Goal: Task Accomplishment & Management: Use online tool/utility

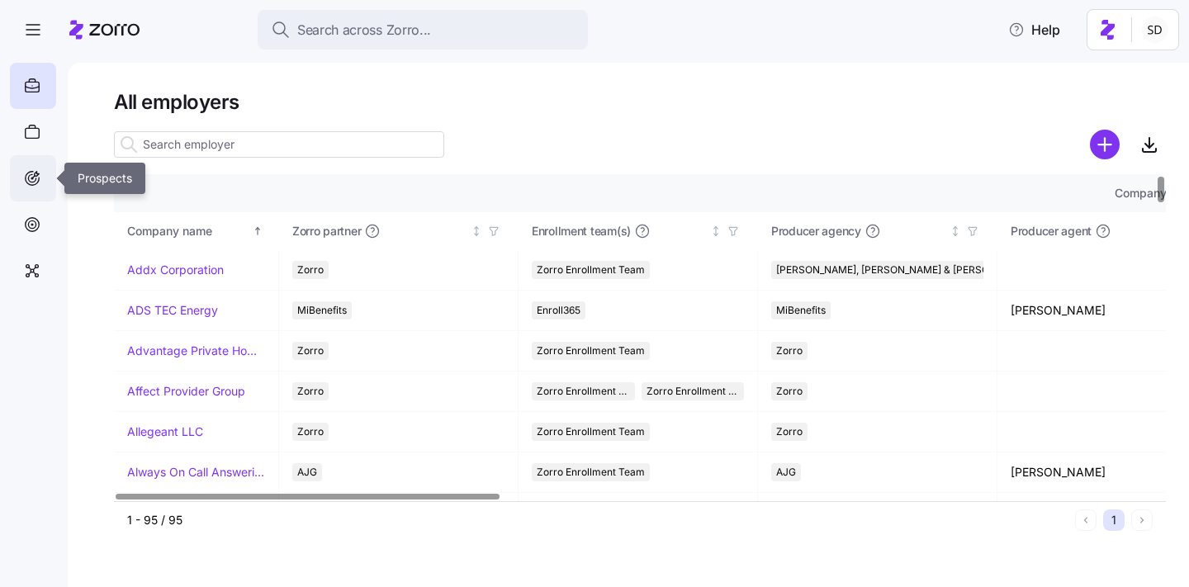
click at [29, 180] on icon at bounding box center [31, 177] width 7 height 7
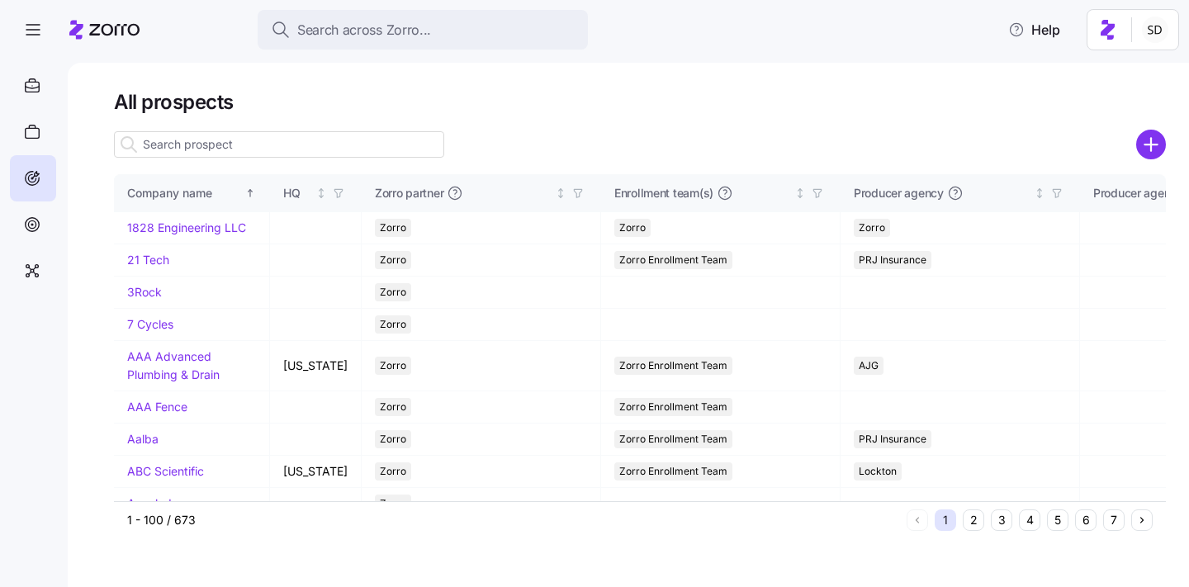
click at [259, 153] on input at bounding box center [279, 144] width 330 height 26
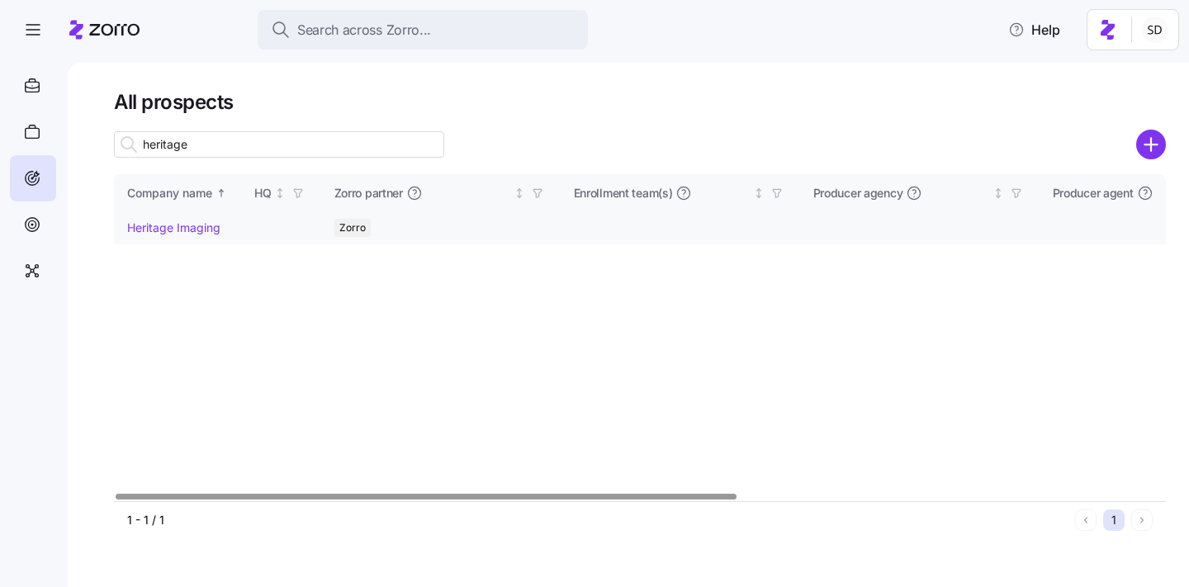
type input "heritage"
click at [159, 225] on link "Heritage Imaging" at bounding box center [173, 228] width 93 height 14
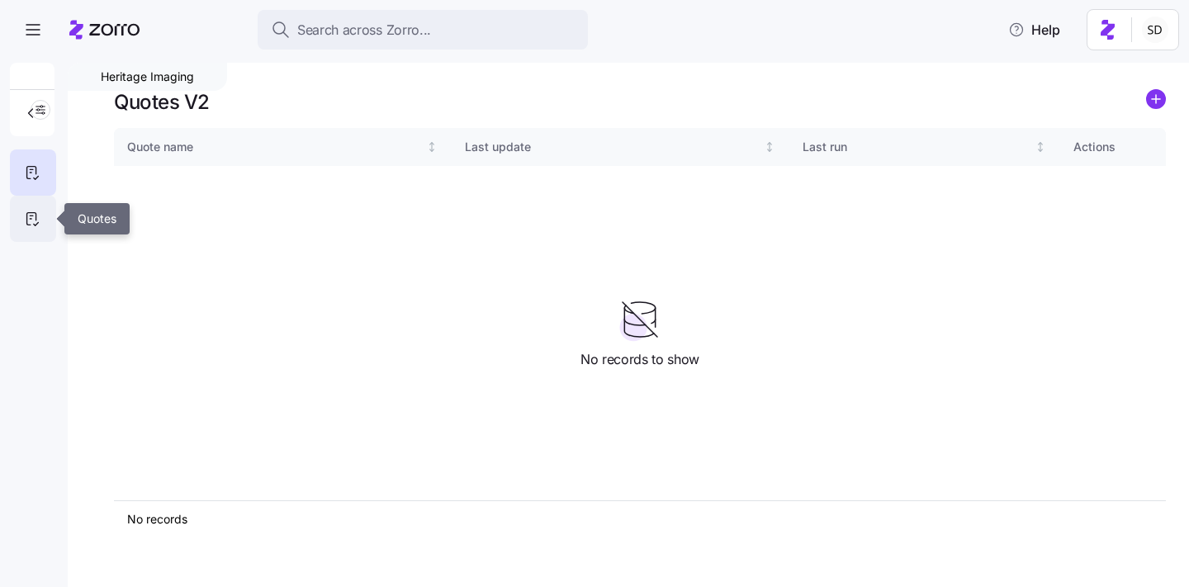
click at [32, 218] on icon at bounding box center [32, 219] width 18 height 20
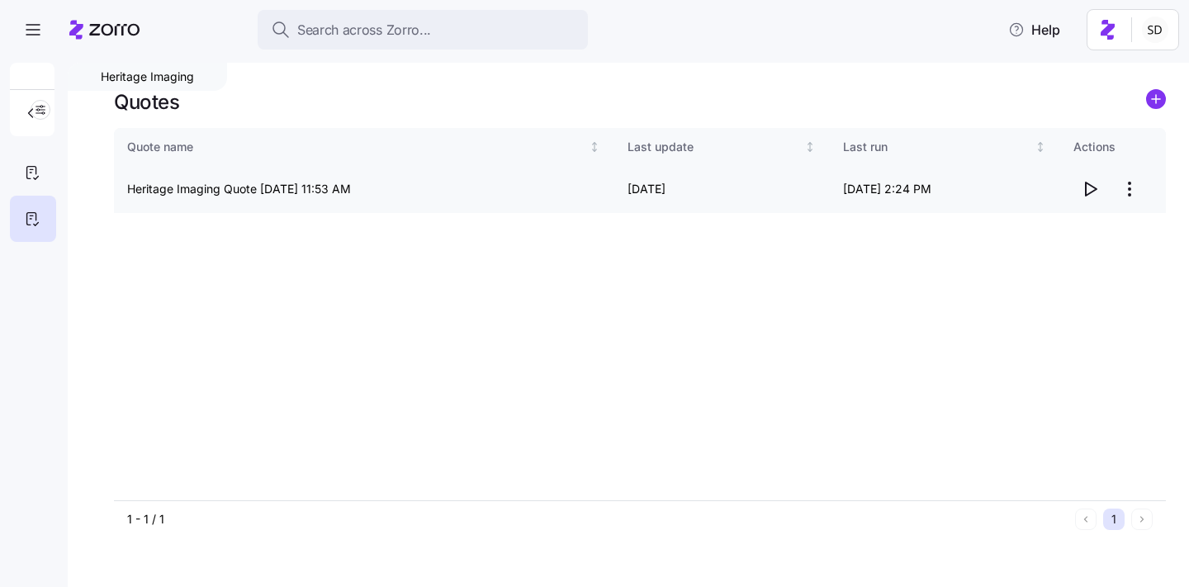
click at [1090, 193] on icon "button" at bounding box center [1091, 189] width 11 height 13
click at [25, 118] on icon "button" at bounding box center [30, 113] width 17 height 17
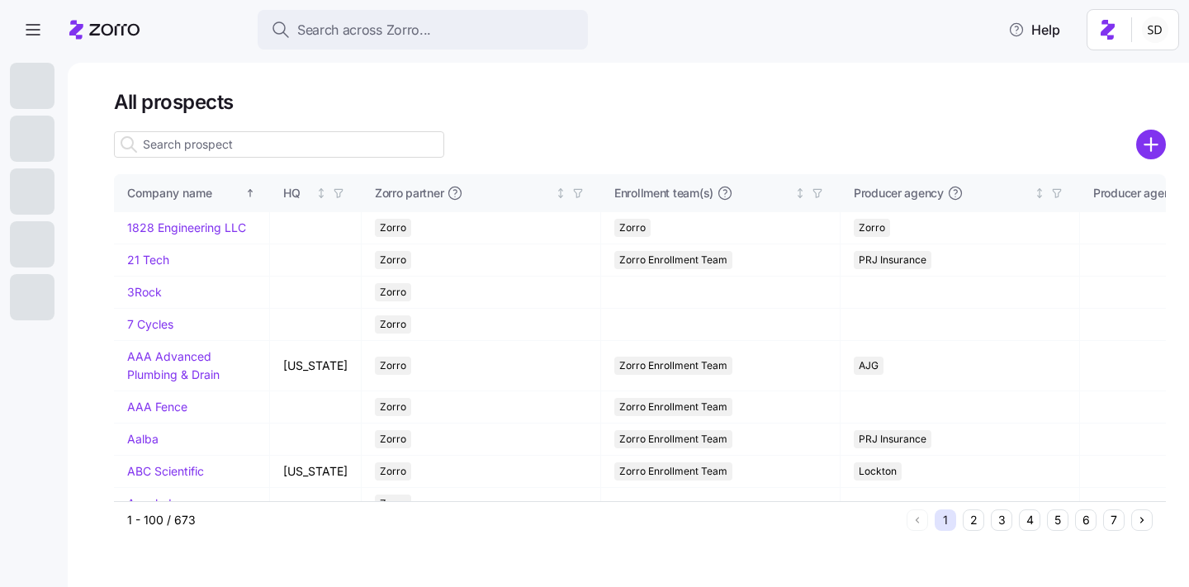
click at [301, 154] on input at bounding box center [279, 144] width 330 height 26
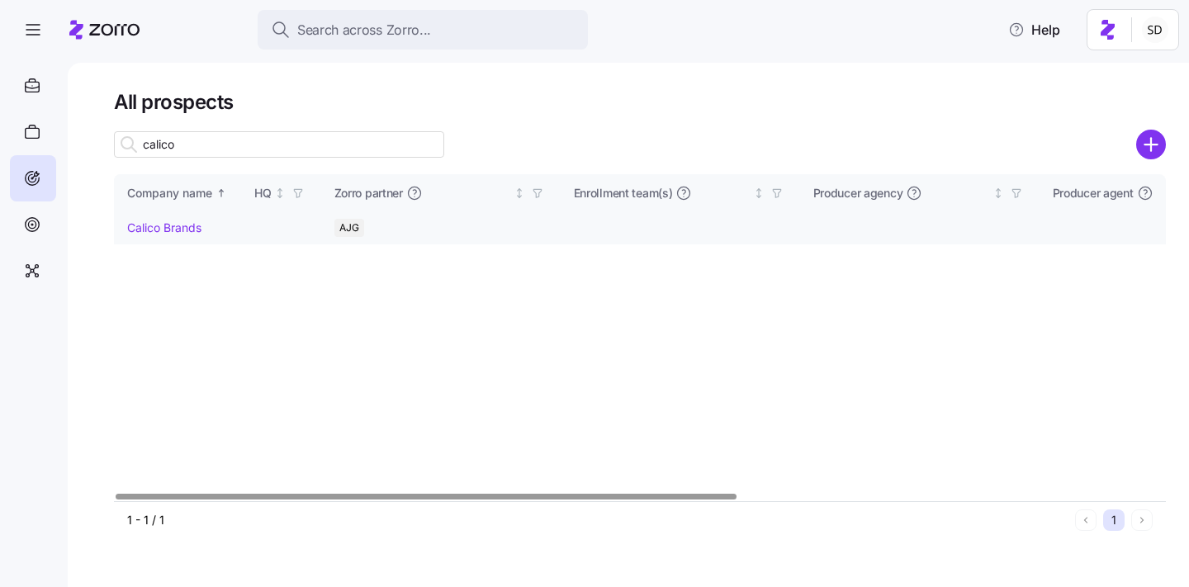
type input "calico"
click at [166, 227] on link "Calico Brands" at bounding box center [164, 228] width 74 height 14
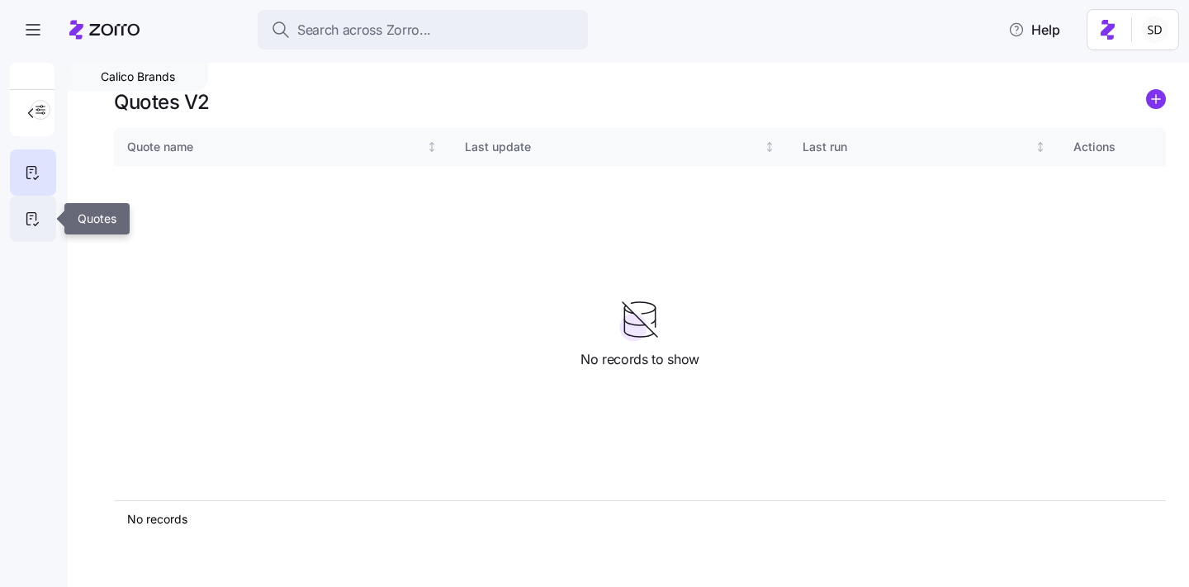
click at [31, 221] on icon at bounding box center [32, 219] width 18 height 20
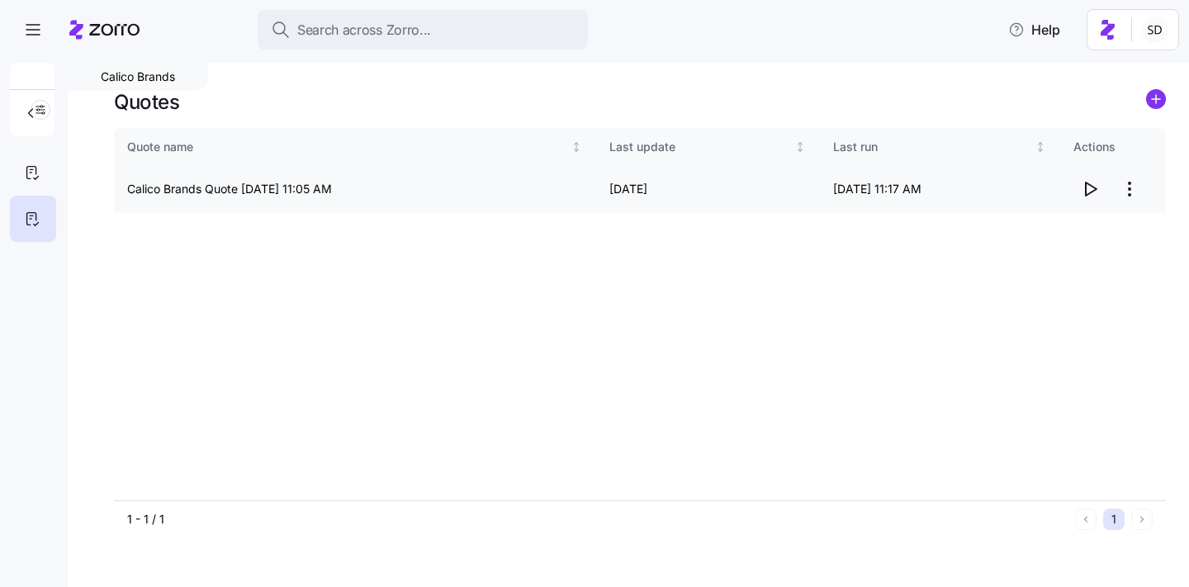
click at [1092, 186] on icon "button" at bounding box center [1090, 189] width 20 height 20
click at [24, 114] on icon "button" at bounding box center [30, 113] width 17 height 17
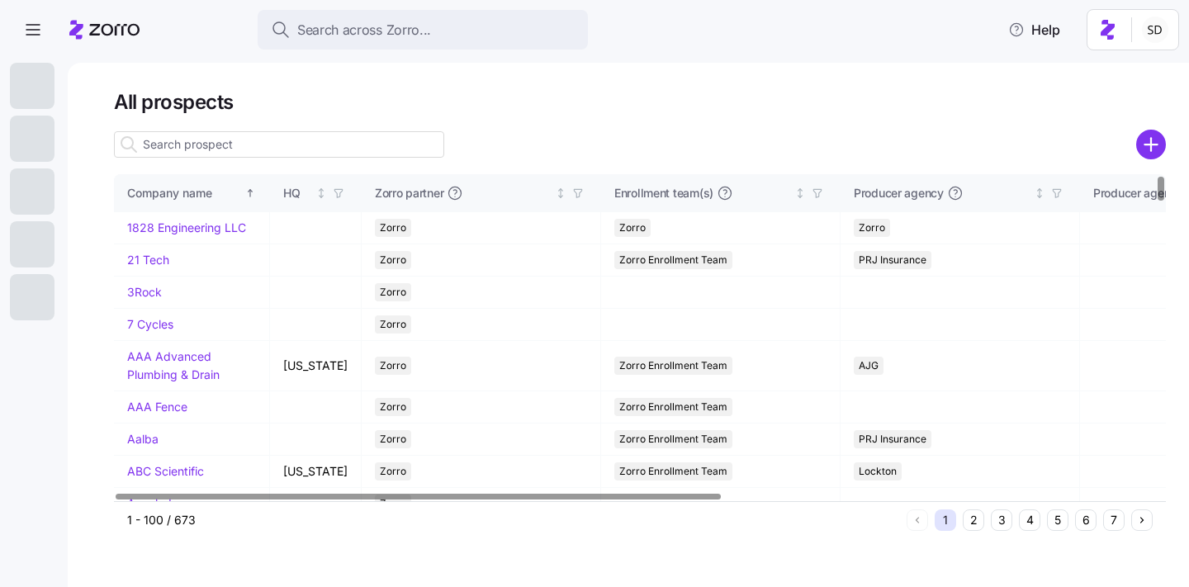
click at [224, 140] on input at bounding box center [279, 144] width 330 height 26
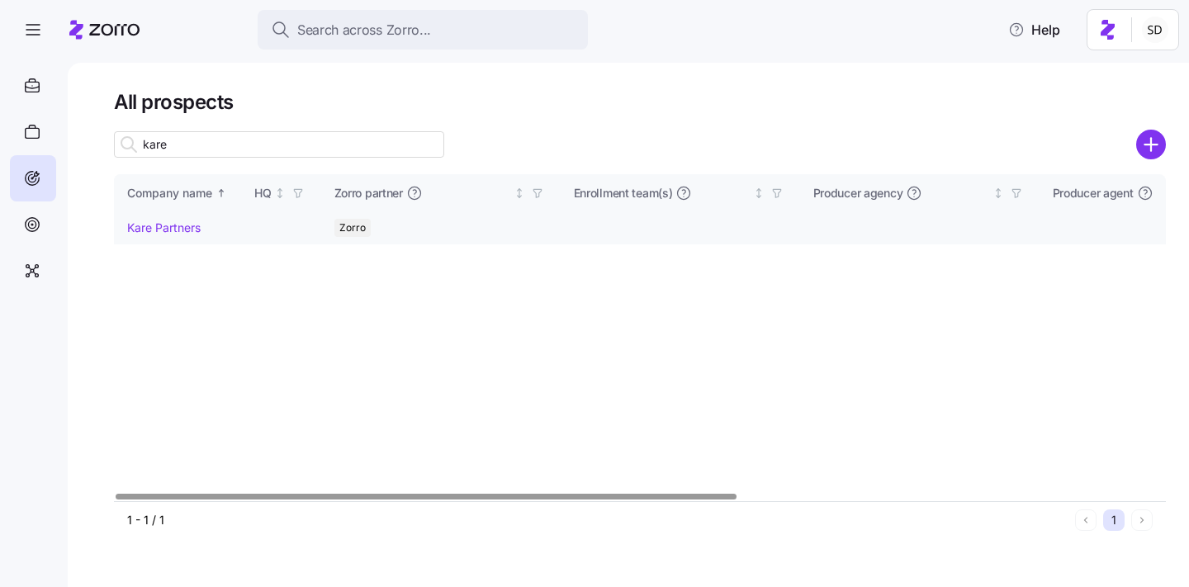
type input "kare"
click at [148, 225] on link "Kare Partners" at bounding box center [164, 228] width 74 height 14
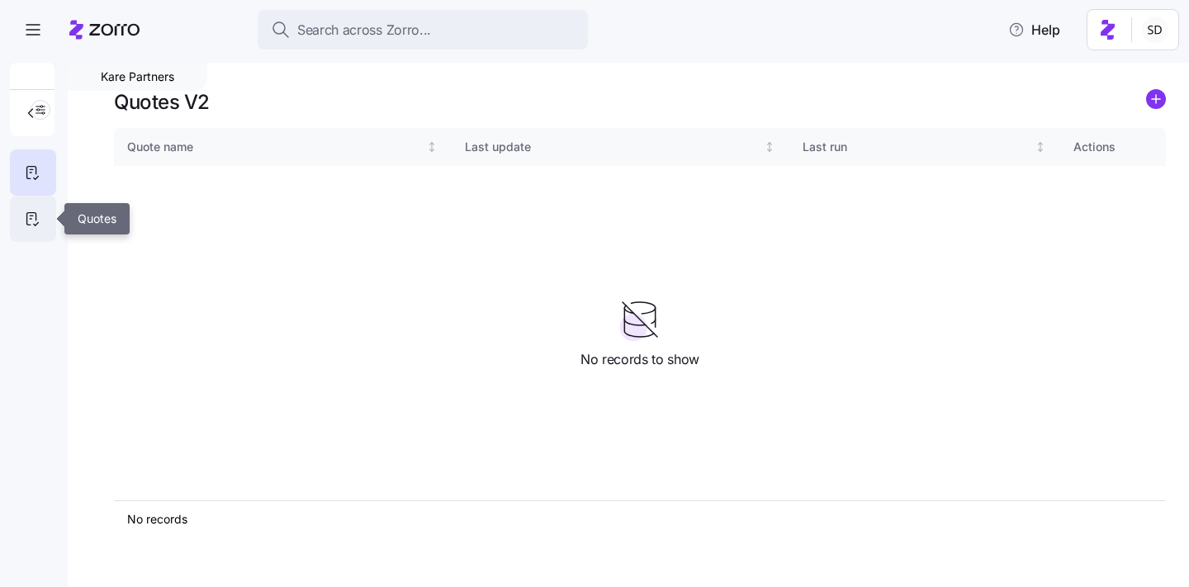
click at [37, 209] on icon at bounding box center [32, 219] width 18 height 20
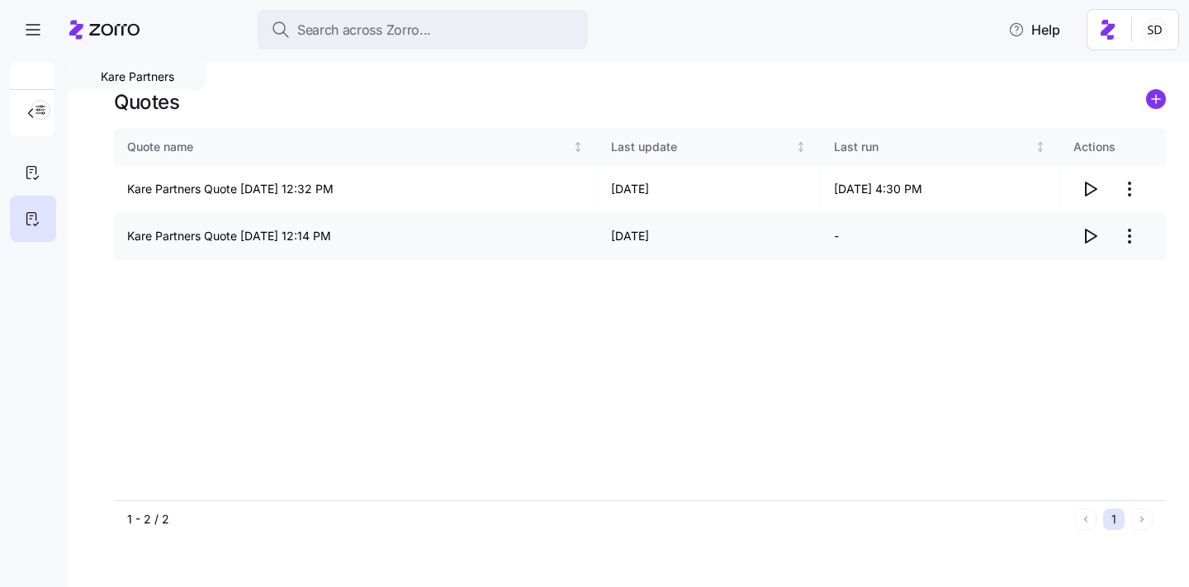
click at [1090, 235] on icon "button" at bounding box center [1090, 236] width 20 height 20
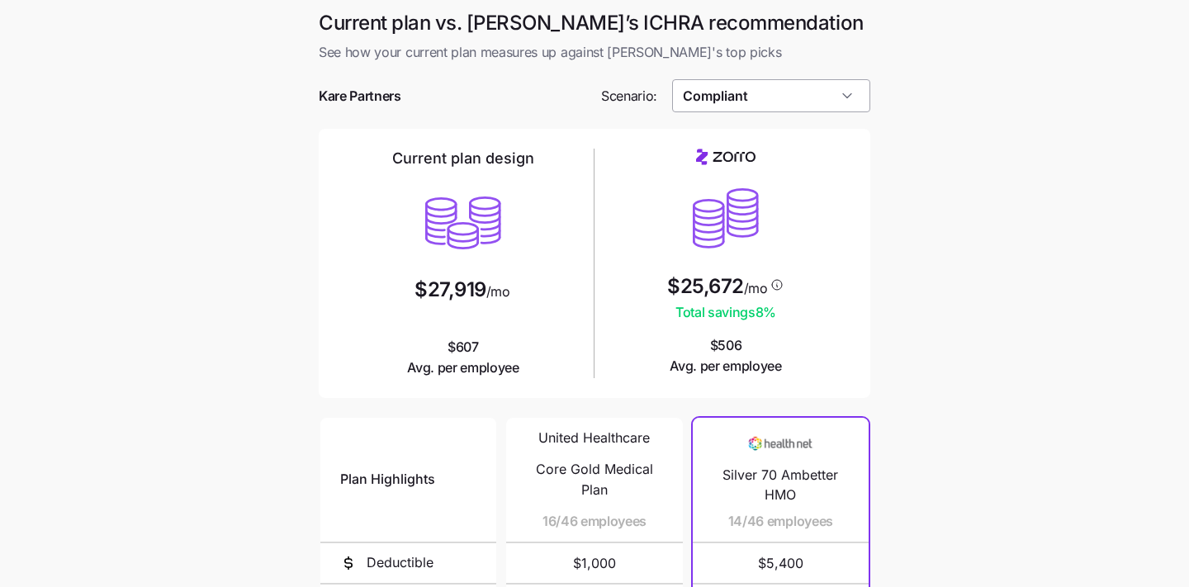
click at [828, 95] on input "Compliant" at bounding box center [771, 95] width 199 height 33
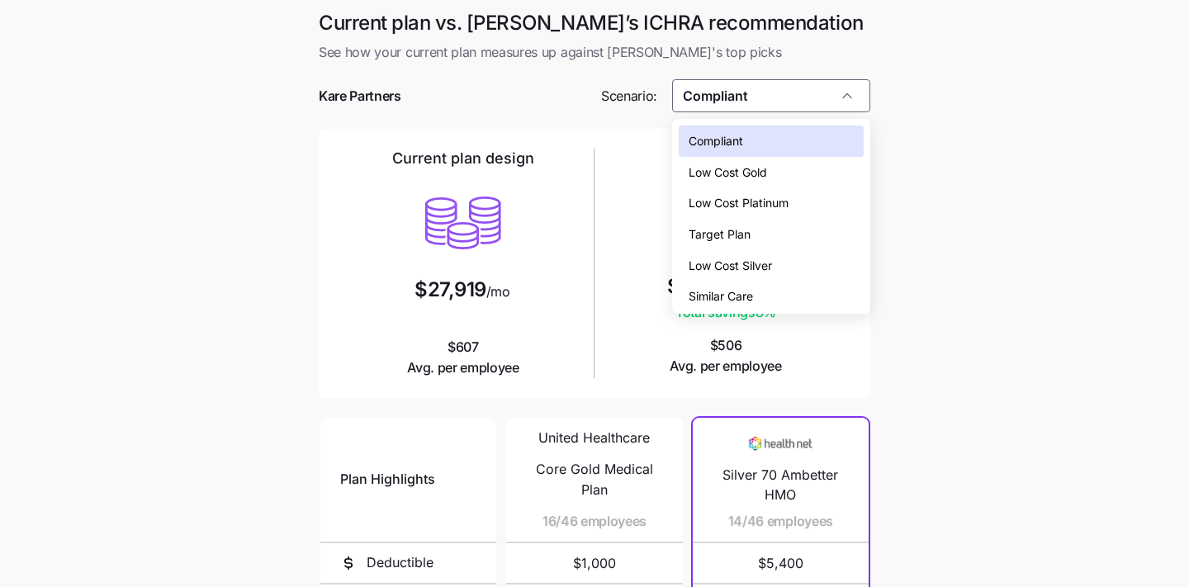
click at [793, 259] on div "Low Cost Silver" at bounding box center [772, 265] width 186 height 31
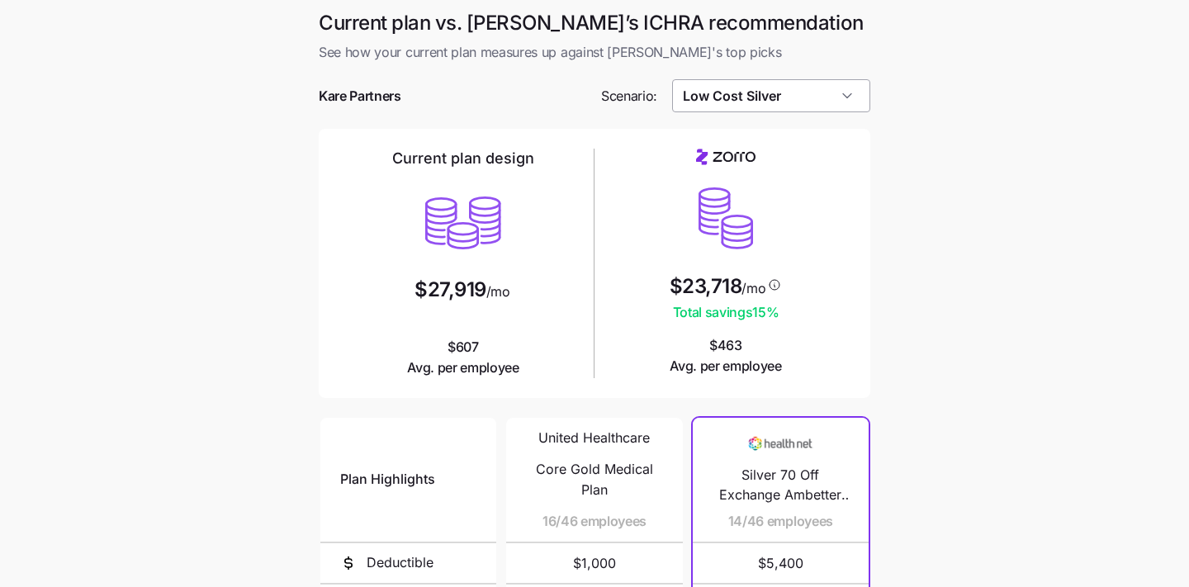
click at [819, 108] on input "Low Cost Silver" at bounding box center [771, 95] width 199 height 33
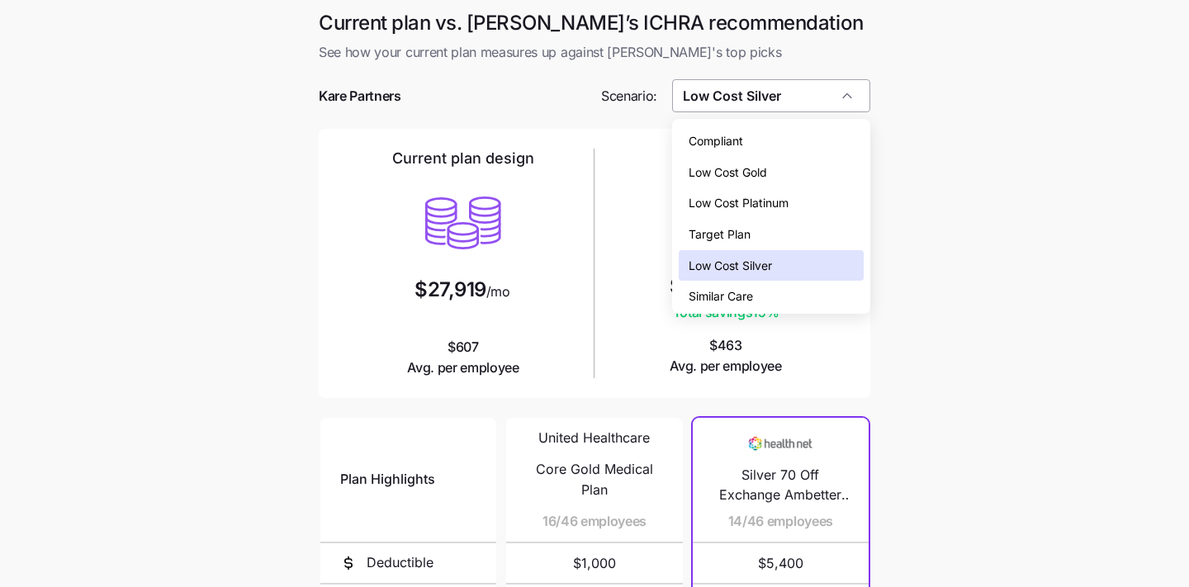
click at [818, 104] on input "Low Cost Silver" at bounding box center [771, 95] width 199 height 33
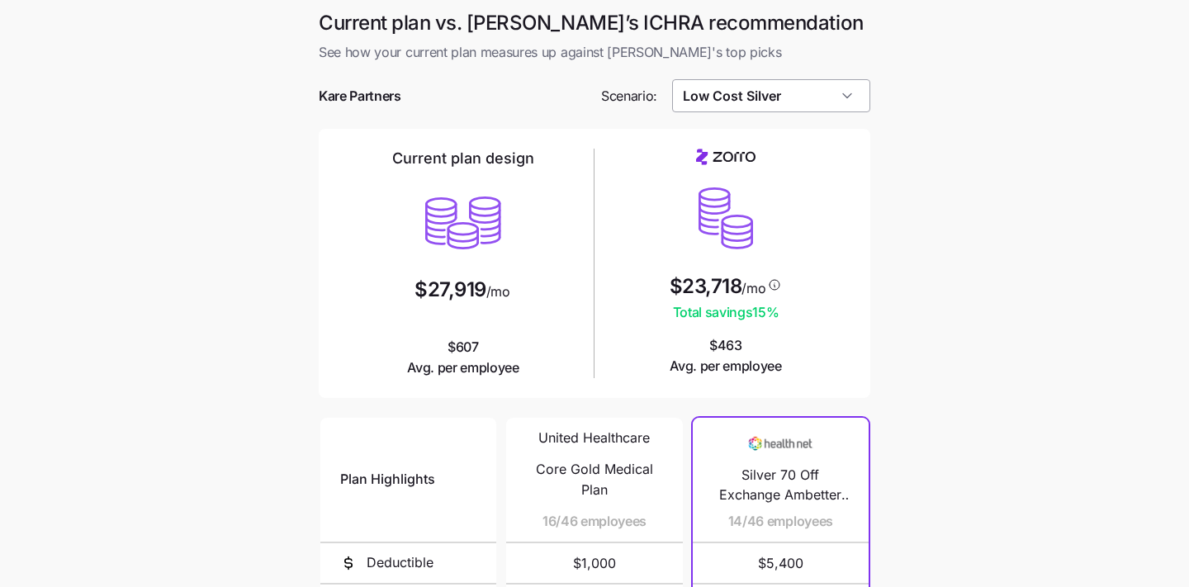
click at [818, 107] on input "Low Cost Silver" at bounding box center [771, 95] width 199 height 33
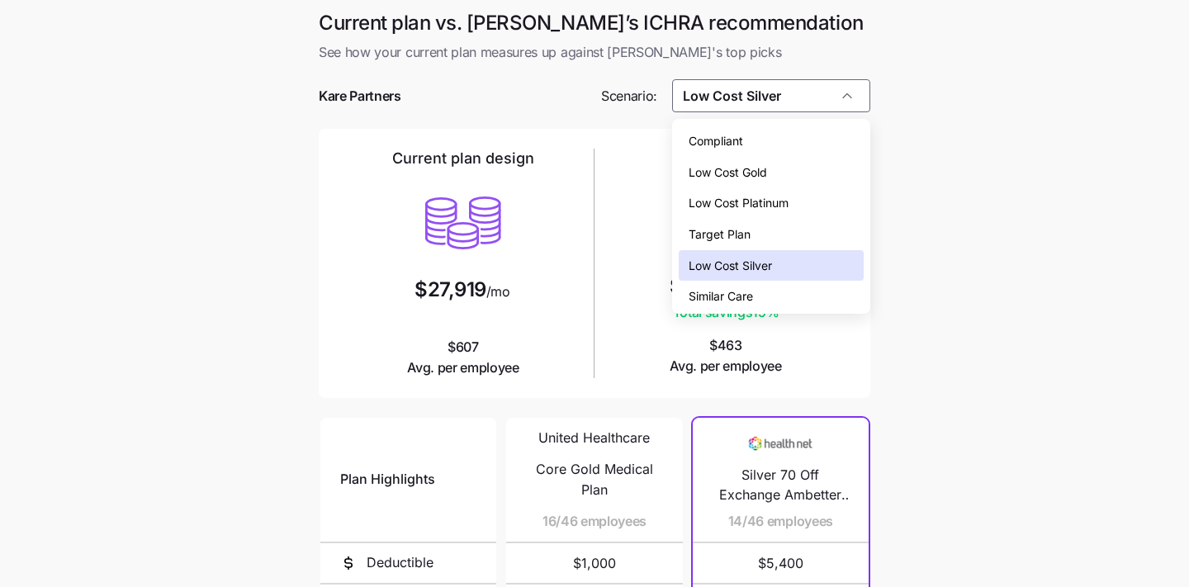
click at [798, 292] on div "Similar Care" at bounding box center [772, 296] width 186 height 31
type input "Similar Care"
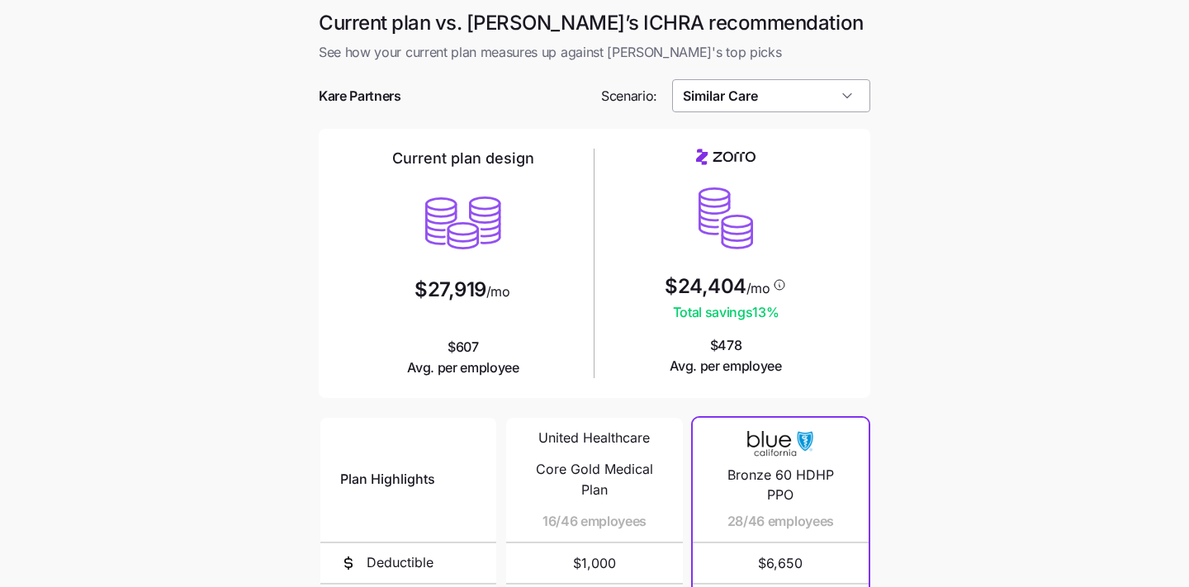
click at [825, 97] on input "Similar Care" at bounding box center [771, 95] width 199 height 33
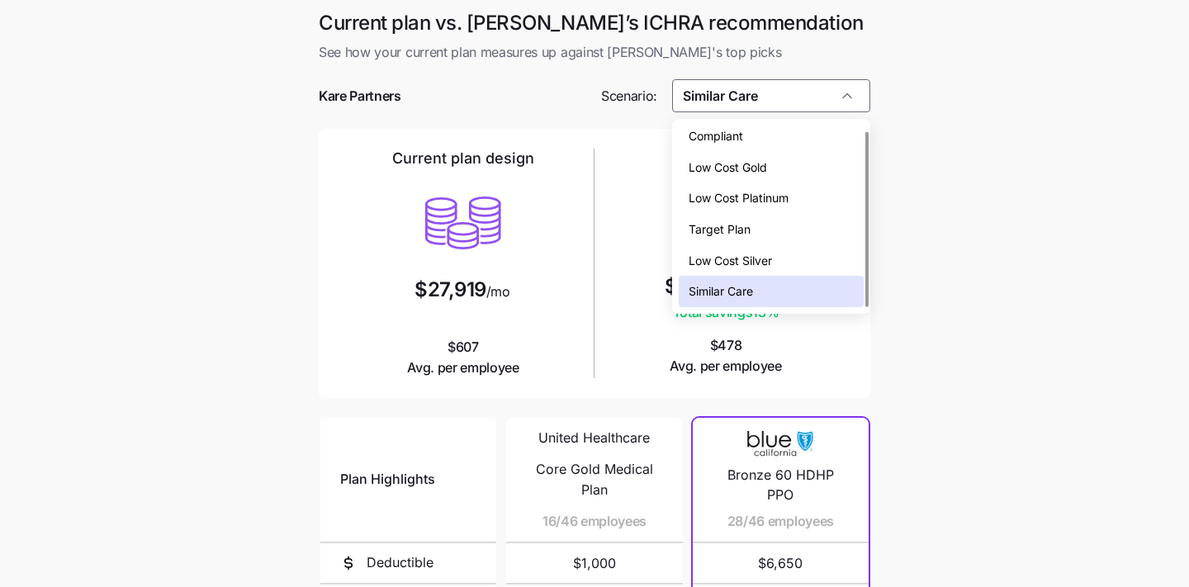
click at [973, 196] on main "Current plan vs. Zorro’s ICHRA recommendation See how your current plan measure…" at bounding box center [594, 451] width 1189 height 902
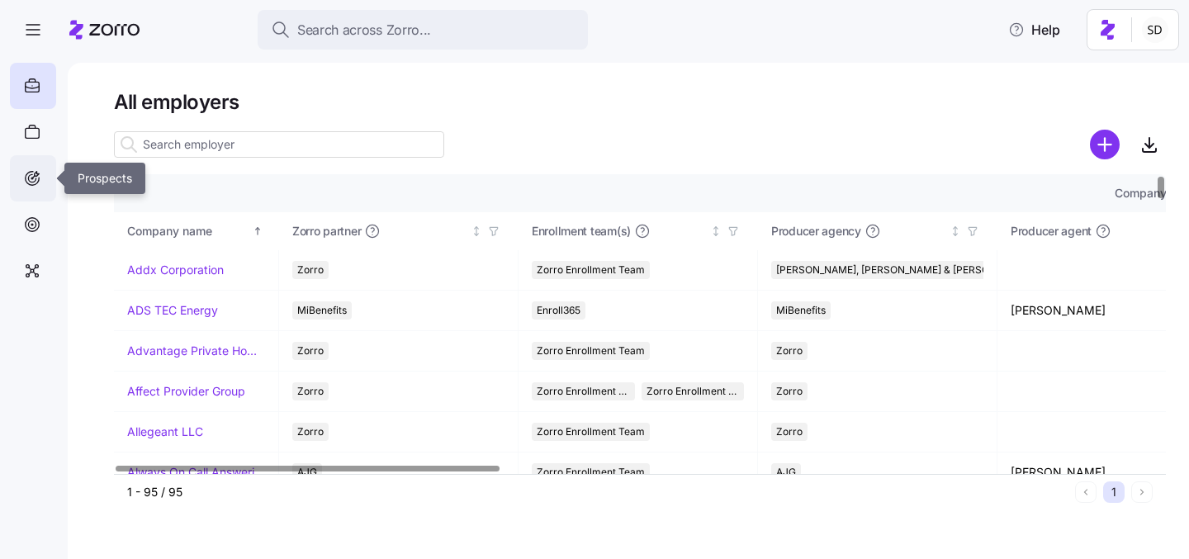
click at [33, 182] on icon at bounding box center [31, 177] width 7 height 7
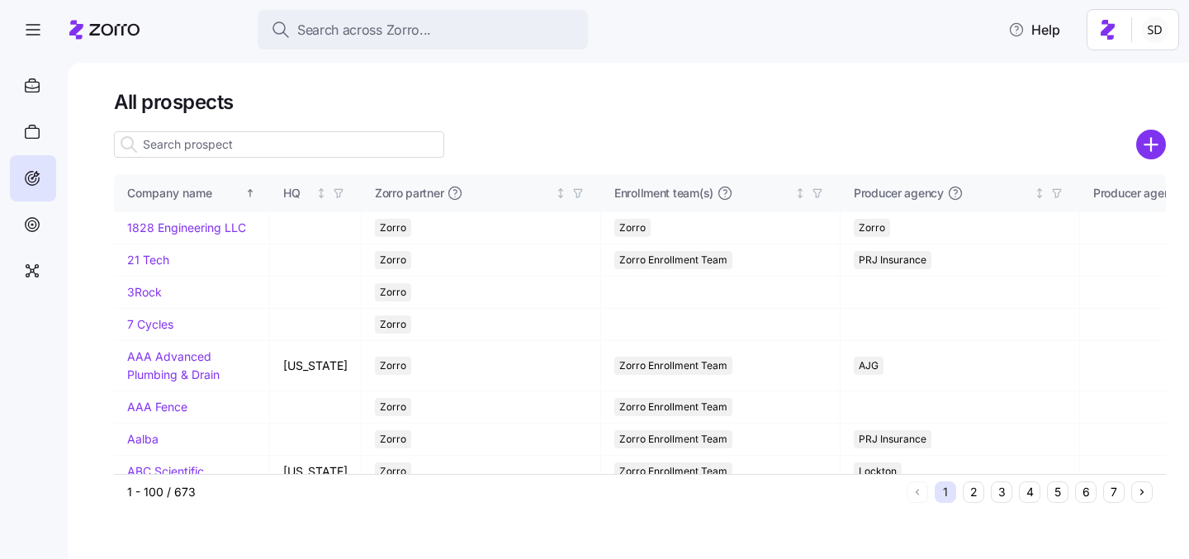
click at [316, 143] on input at bounding box center [279, 144] width 330 height 26
type input "e"
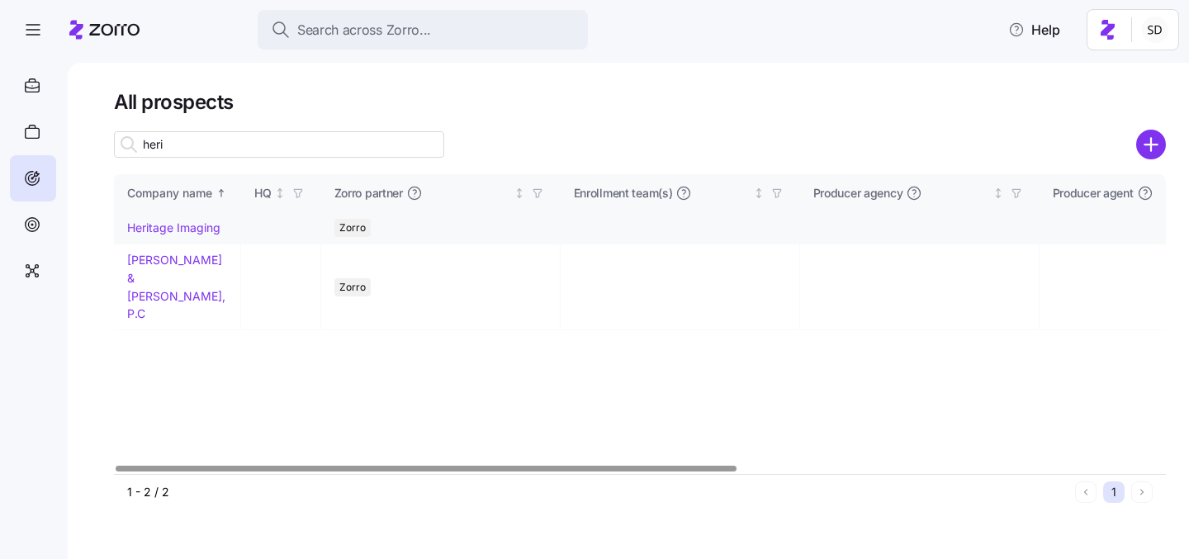
type input "heri"
click at [173, 222] on link "Heritage Imaging" at bounding box center [173, 228] width 93 height 14
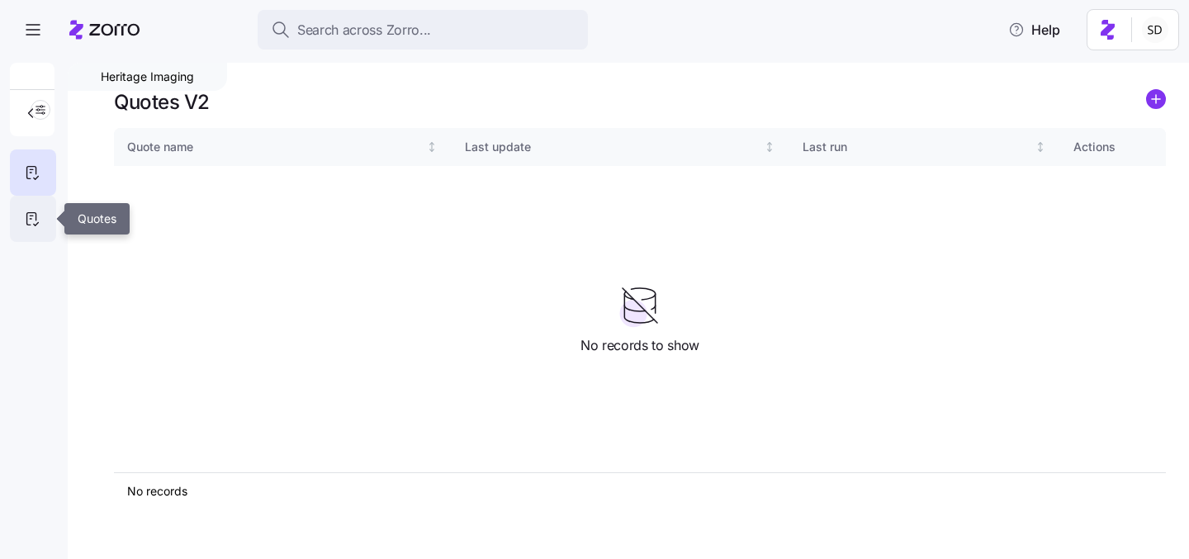
click at [38, 221] on icon at bounding box center [32, 219] width 18 height 20
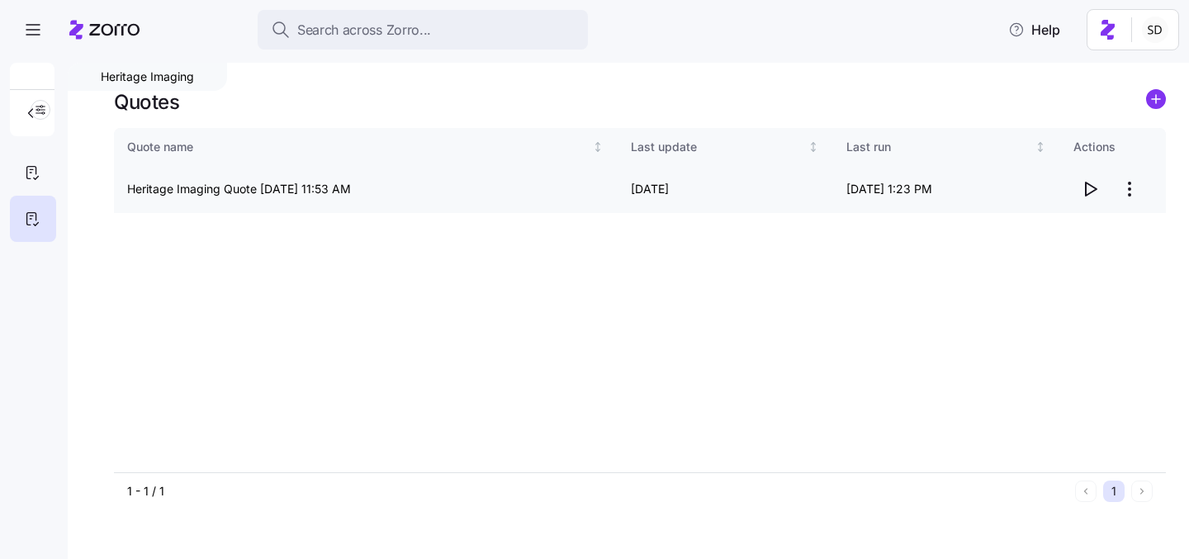
click at [1092, 188] on icon "button" at bounding box center [1090, 189] width 20 height 20
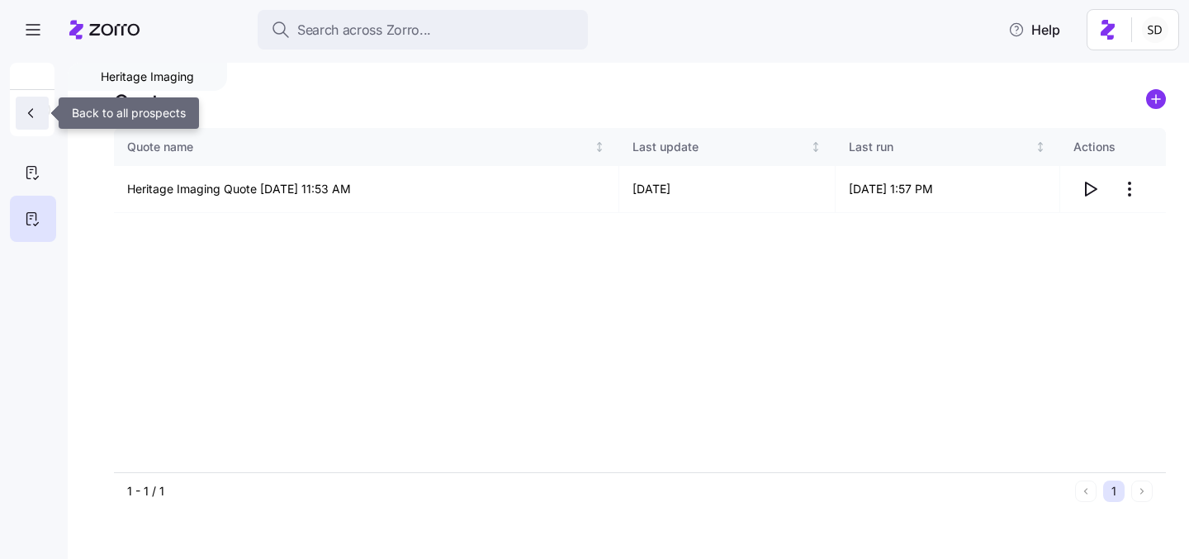
click at [28, 118] on icon "button" at bounding box center [30, 113] width 17 height 17
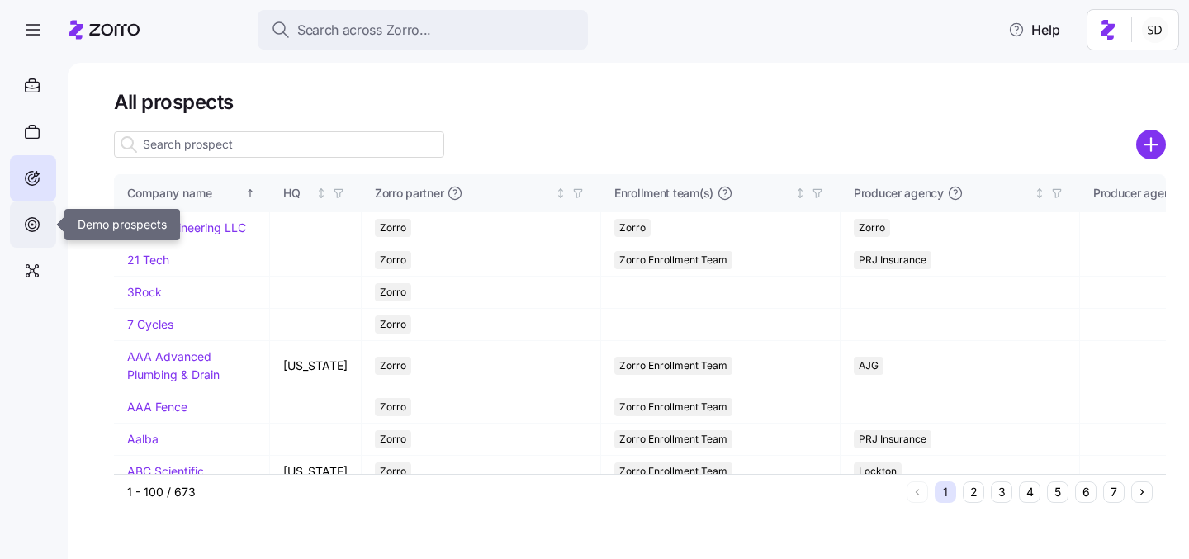
click at [34, 235] on div at bounding box center [33, 225] width 46 height 46
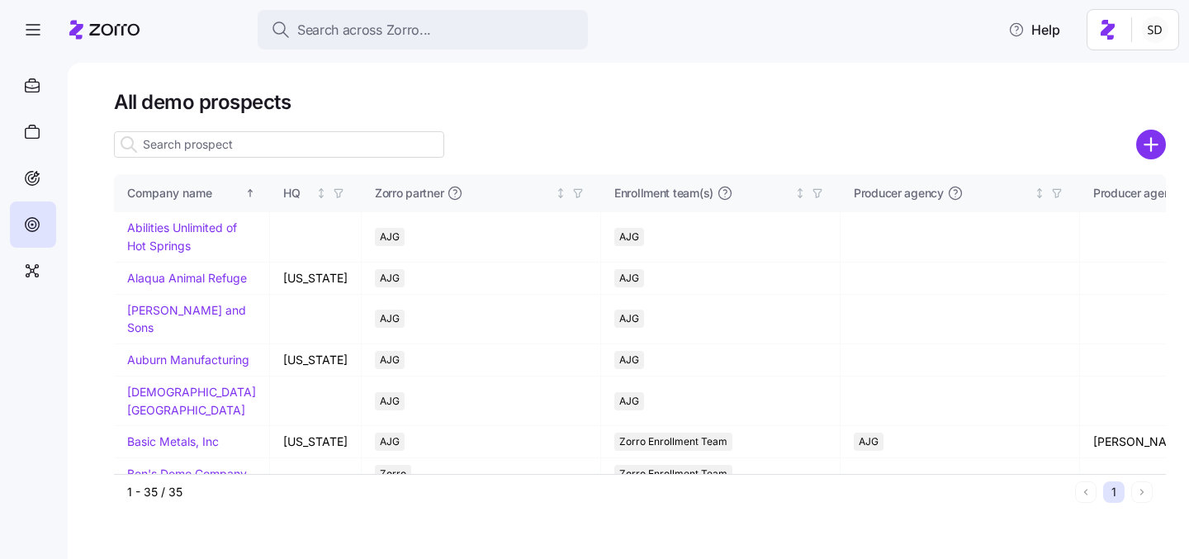
click at [217, 147] on input at bounding box center [279, 144] width 330 height 26
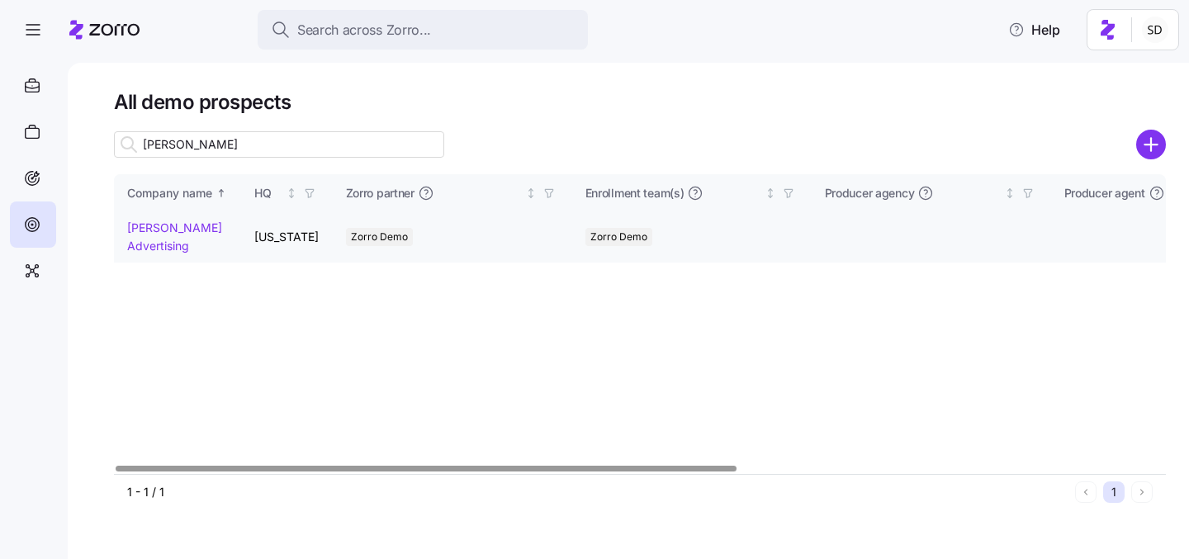
type input "kurian"
click at [146, 223] on link "[PERSON_NAME] Advertising" at bounding box center [174, 237] width 95 height 32
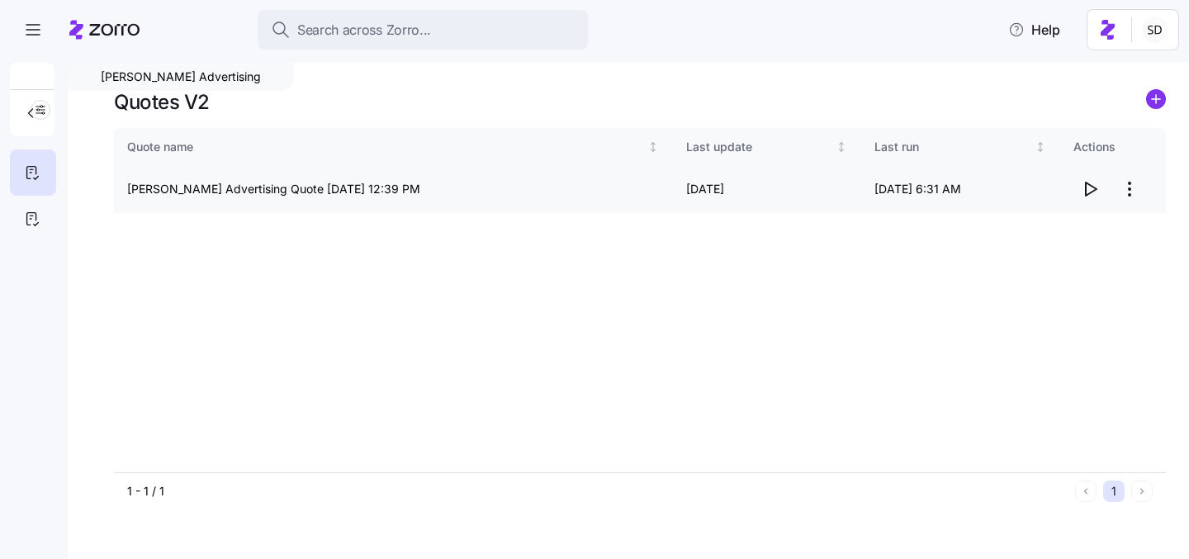
click at [1090, 190] on icon "button" at bounding box center [1090, 189] width 20 height 20
click at [39, 218] on icon at bounding box center [32, 219] width 18 height 20
click at [1089, 187] on icon "button" at bounding box center [1090, 189] width 20 height 20
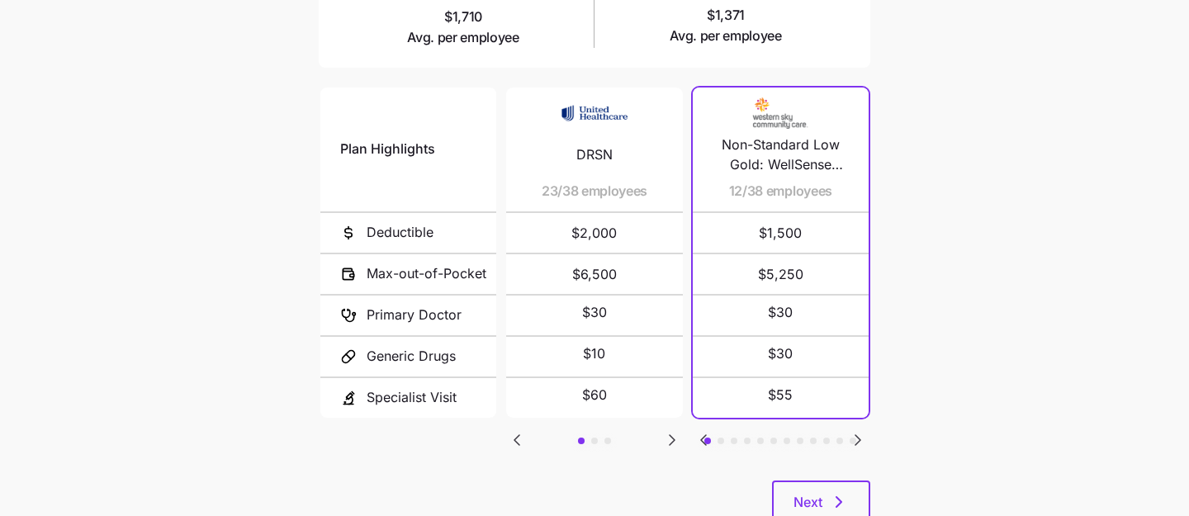
scroll to position [330, 0]
click at [673, 438] on icon "Go to next slide" at bounding box center [672, 441] width 5 height 10
click at [673, 439] on icon "Go to next slide" at bounding box center [672, 441] width 5 height 10
click at [516, 442] on icon "Go to previous slide" at bounding box center [517, 441] width 20 height 20
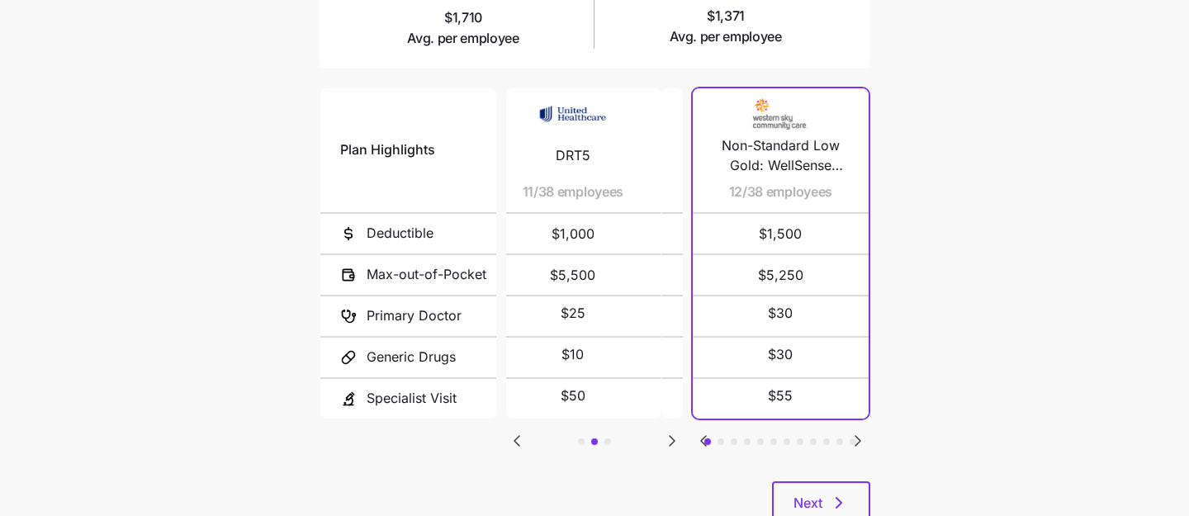
click at [516, 442] on icon "Go to previous slide" at bounding box center [517, 441] width 20 height 20
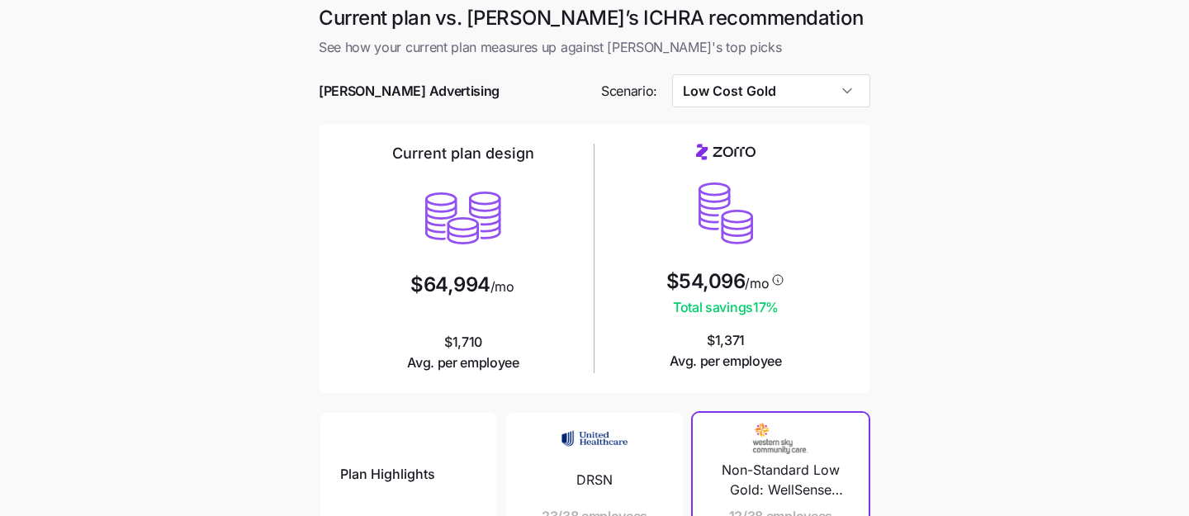
scroll to position [4, 0]
click at [856, 102] on input "Low Cost Gold" at bounding box center [771, 91] width 199 height 33
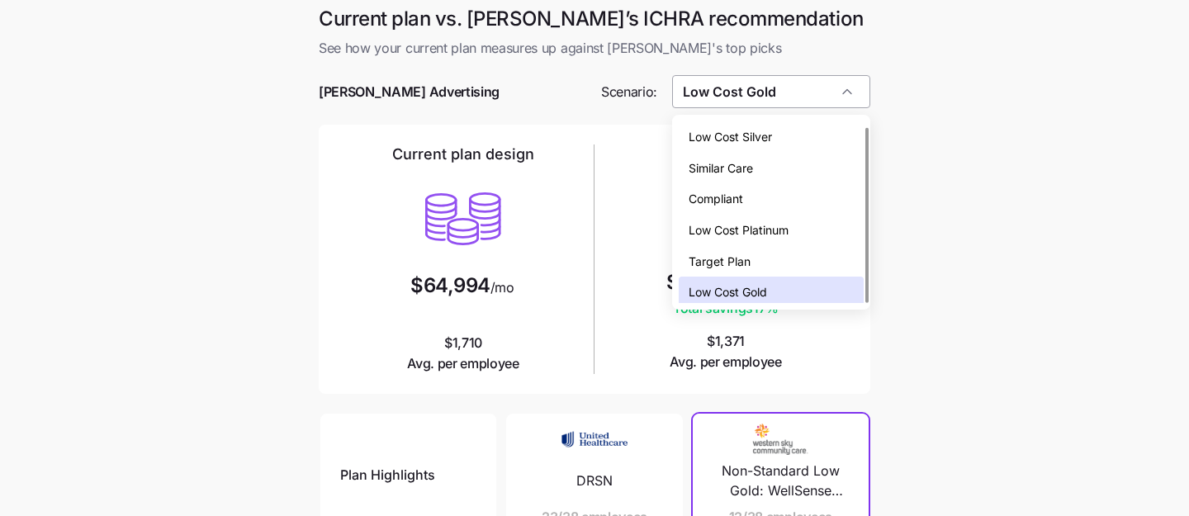
scroll to position [5, 0]
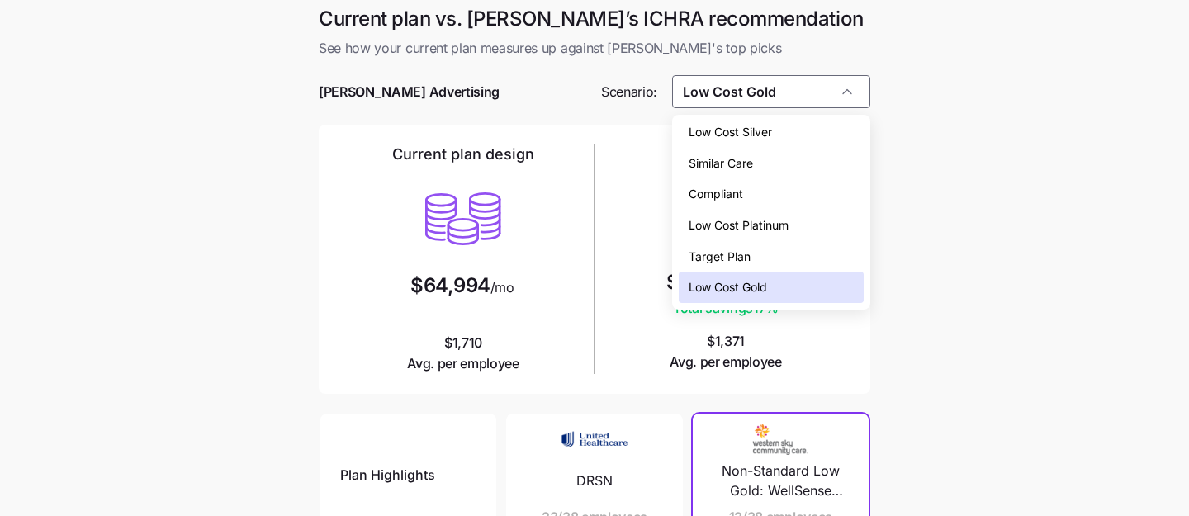
click at [822, 201] on div "Compliant" at bounding box center [772, 193] width 186 height 31
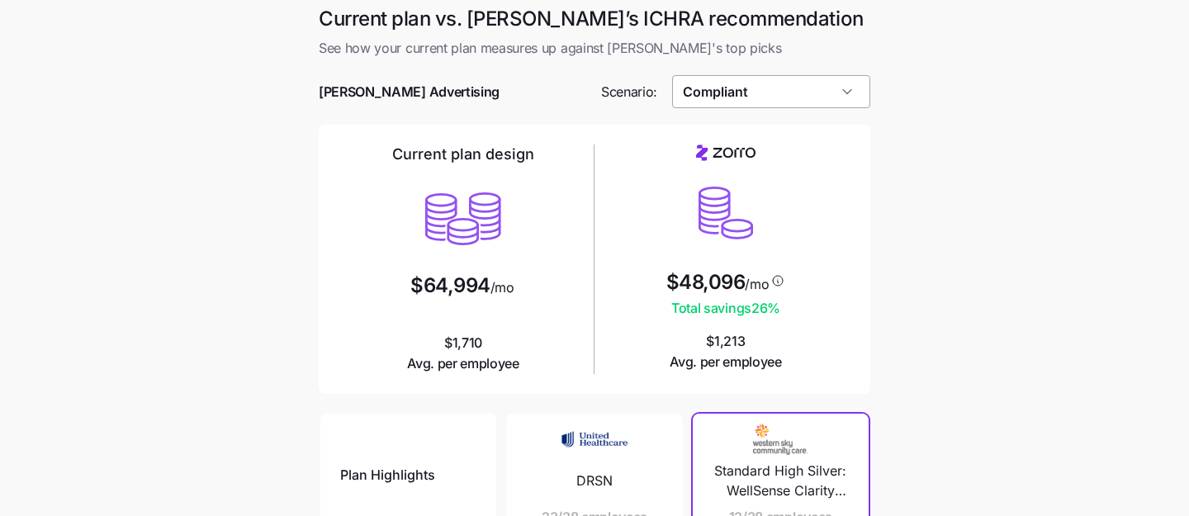
click at [835, 87] on input "Compliant" at bounding box center [771, 91] width 199 height 33
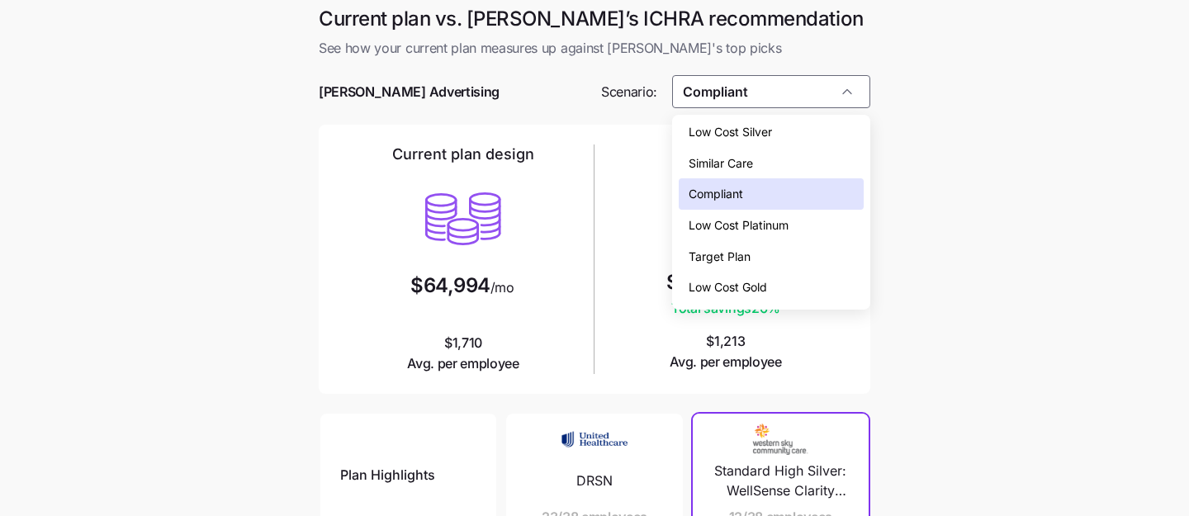
click at [807, 144] on div "Low Cost Silver" at bounding box center [772, 131] width 186 height 31
type input "Low Cost Silver"
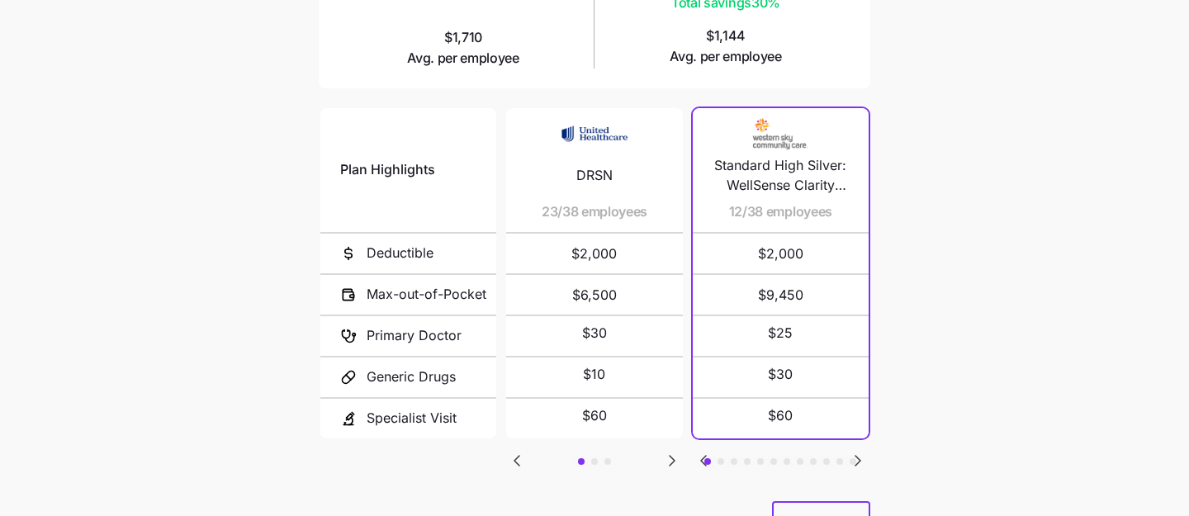
scroll to position [312, 0]
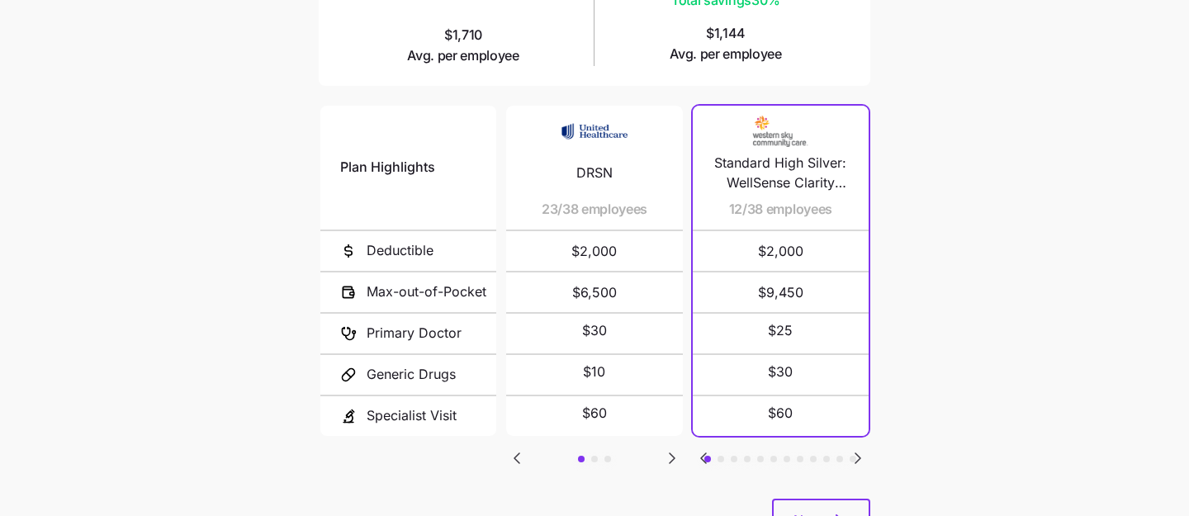
click at [862, 452] on icon "Go to next slide" at bounding box center [858, 458] width 20 height 20
click at [862, 455] on icon "Go to next slide" at bounding box center [858, 458] width 20 height 20
click at [862, 453] on icon "Go to next slide" at bounding box center [858, 458] width 20 height 20
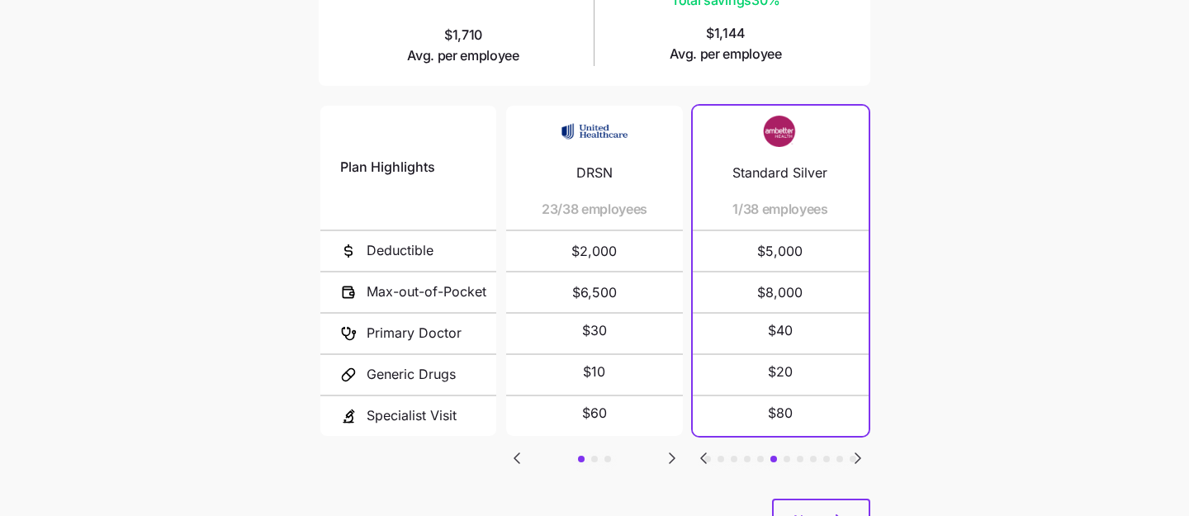
click at [856, 454] on icon "Go to next slide" at bounding box center [858, 458] width 5 height 10
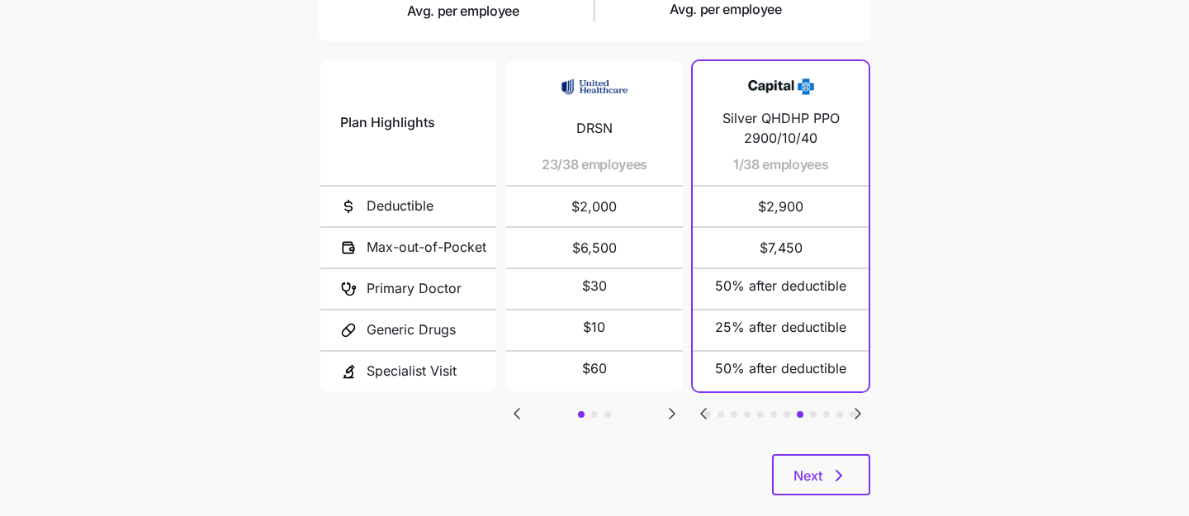
scroll to position [362, 0]
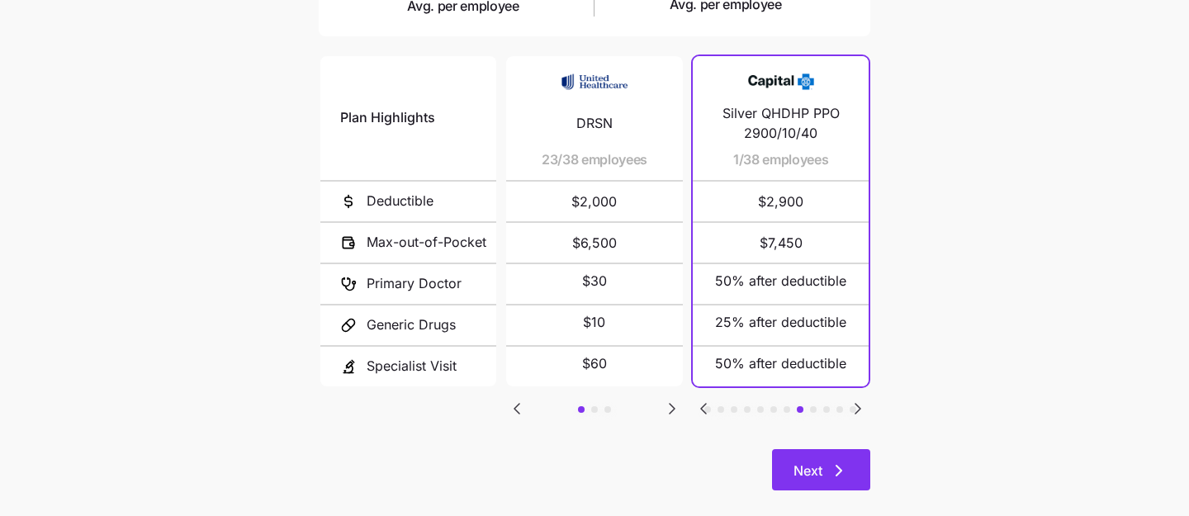
click at [832, 474] on icon "button" at bounding box center [839, 471] width 20 height 20
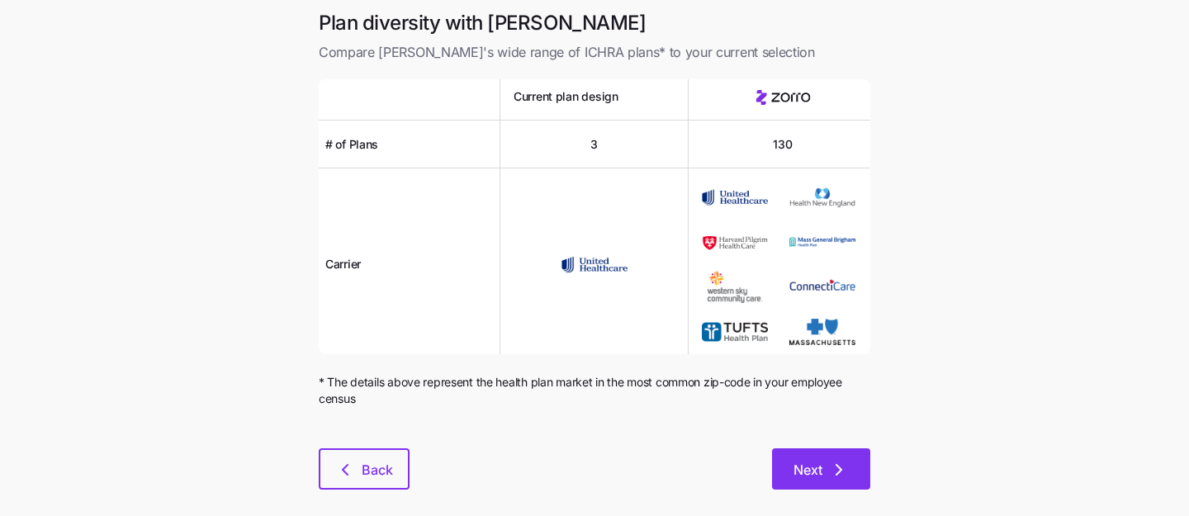
click at [805, 458] on button "Next" at bounding box center [821, 468] width 98 height 41
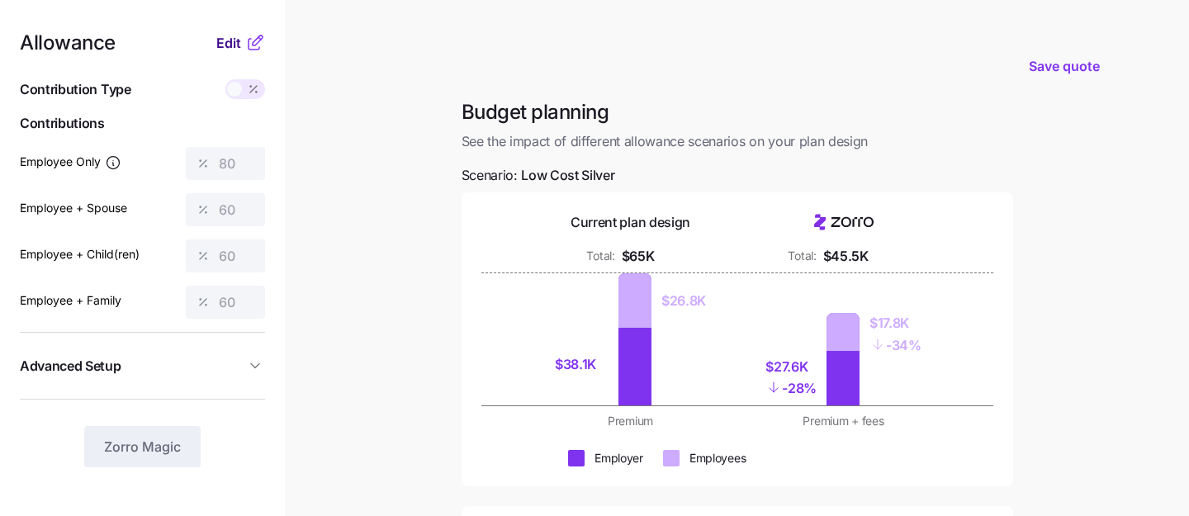
click at [224, 45] on span "Edit" at bounding box center [228, 43] width 25 height 20
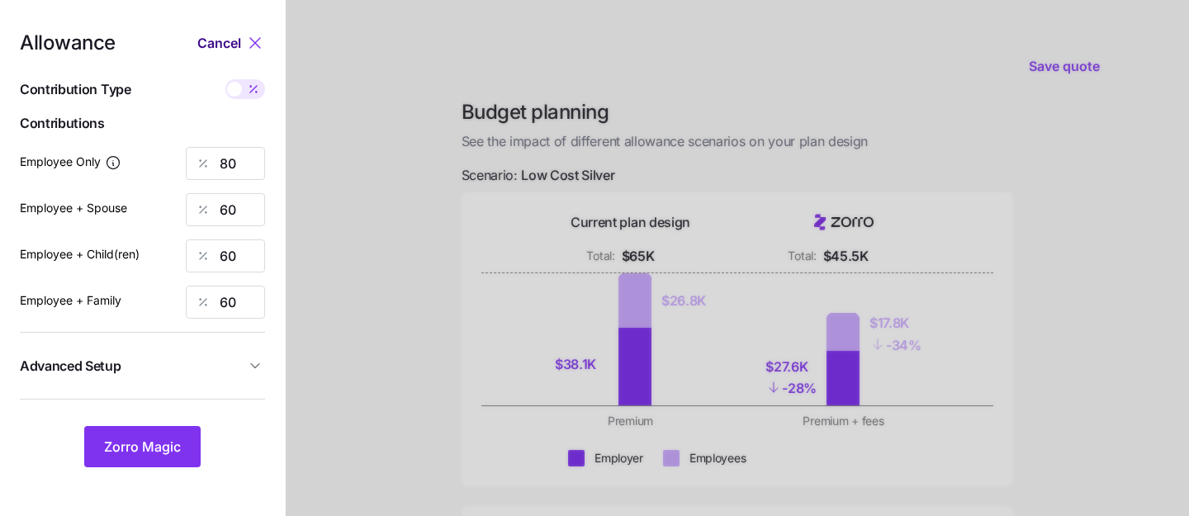
click at [219, 45] on span "Cancel" at bounding box center [219, 43] width 44 height 20
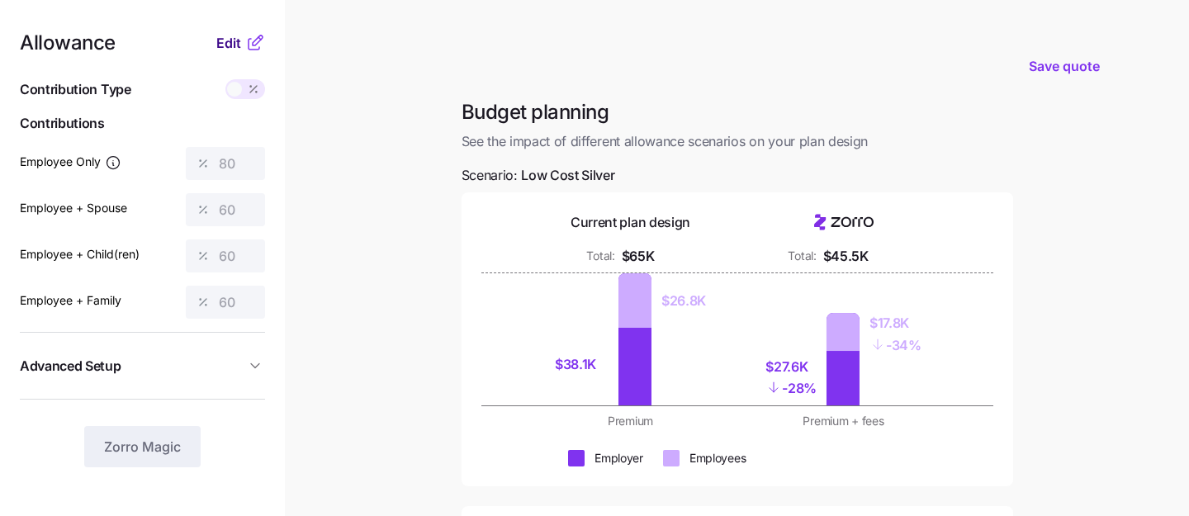
click at [220, 43] on span "Edit" at bounding box center [228, 43] width 25 height 20
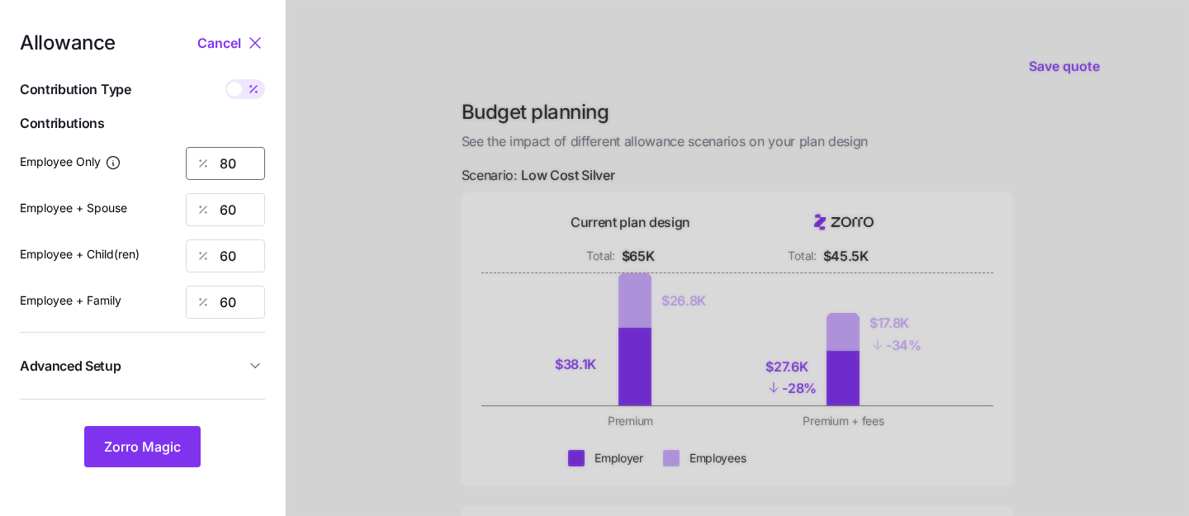
click at [243, 163] on input "80" at bounding box center [225, 163] width 79 height 33
type input "8"
type input "50"
click at [138, 442] on span "Zorro Magic" at bounding box center [142, 447] width 77 height 20
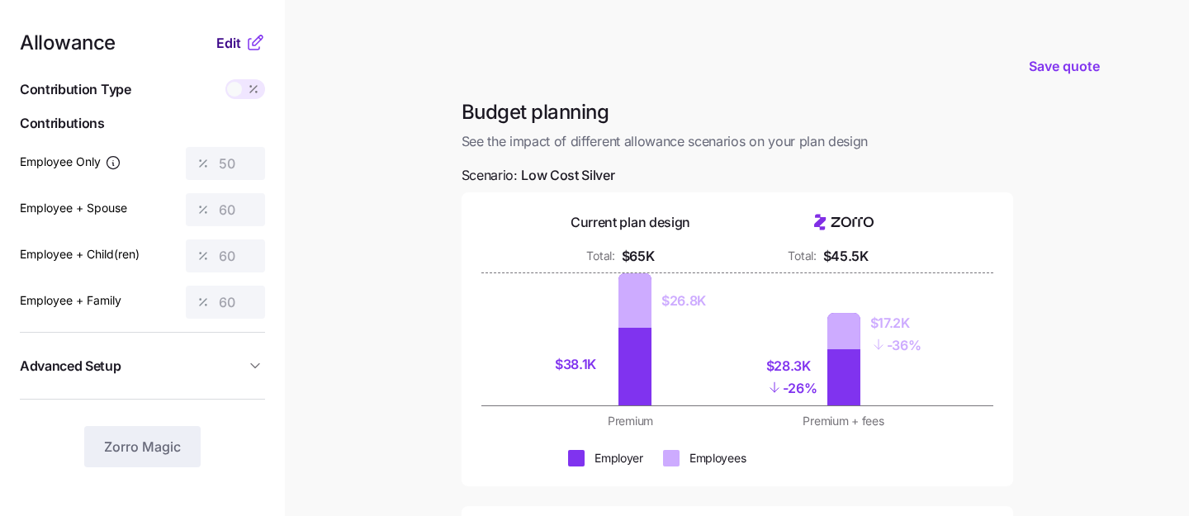
click at [230, 44] on span "Edit" at bounding box center [228, 43] width 25 height 20
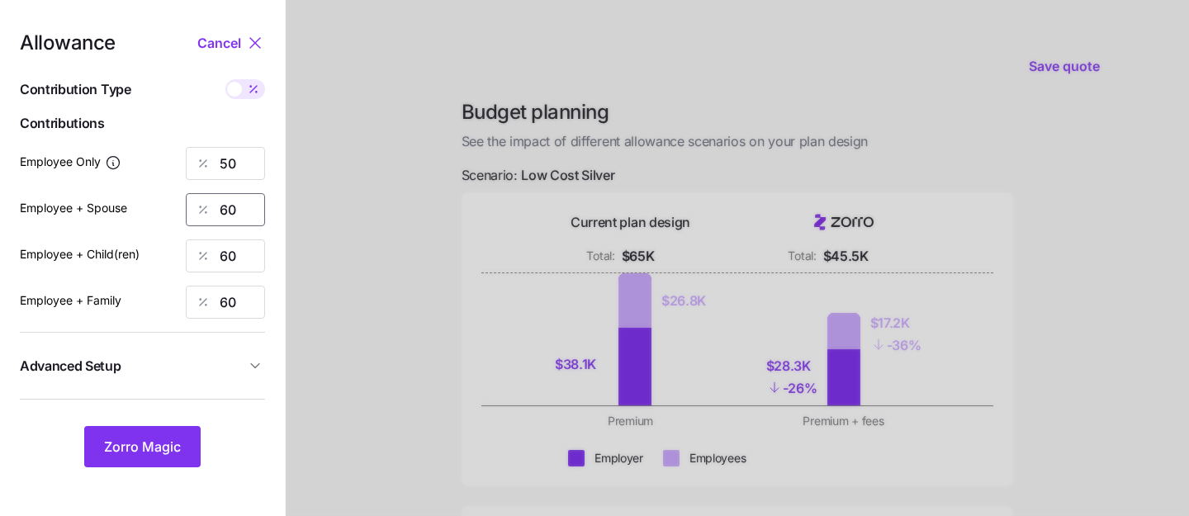
click at [239, 209] on input "60" at bounding box center [225, 209] width 79 height 33
type input "6"
type input "0"
click at [232, 257] on input "60" at bounding box center [225, 256] width 79 height 33
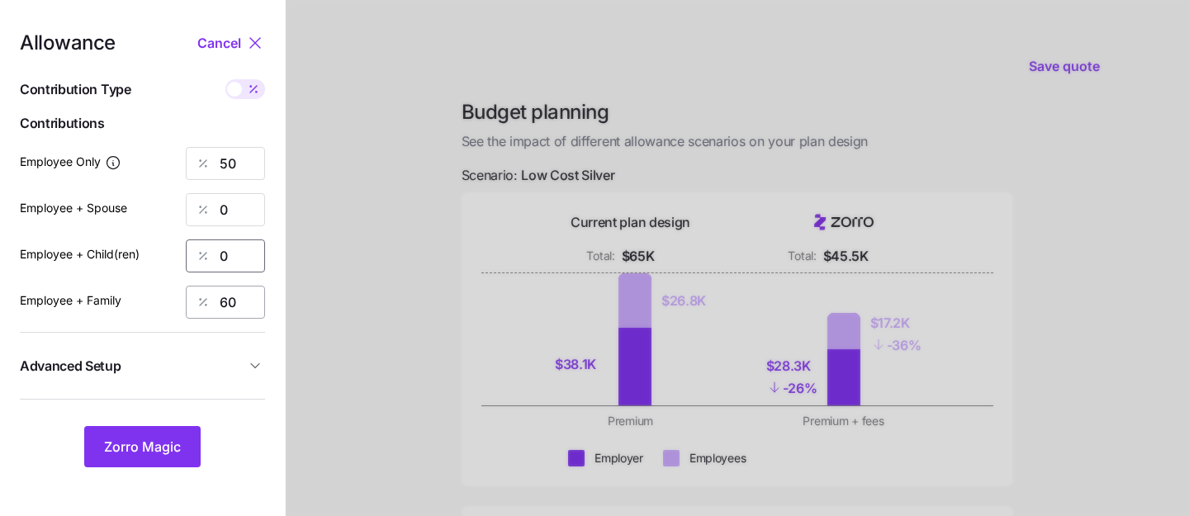
type input "0"
click at [230, 295] on input "60" at bounding box center [225, 302] width 79 height 33
type input "0"
click at [146, 442] on span "Zorro Magic" at bounding box center [142, 447] width 77 height 20
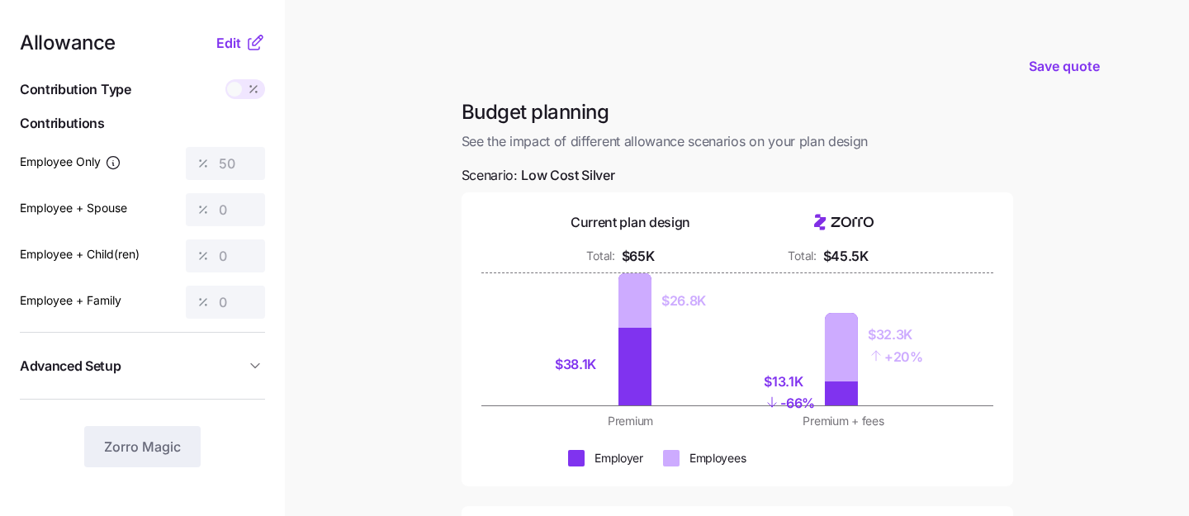
scroll to position [2, 0]
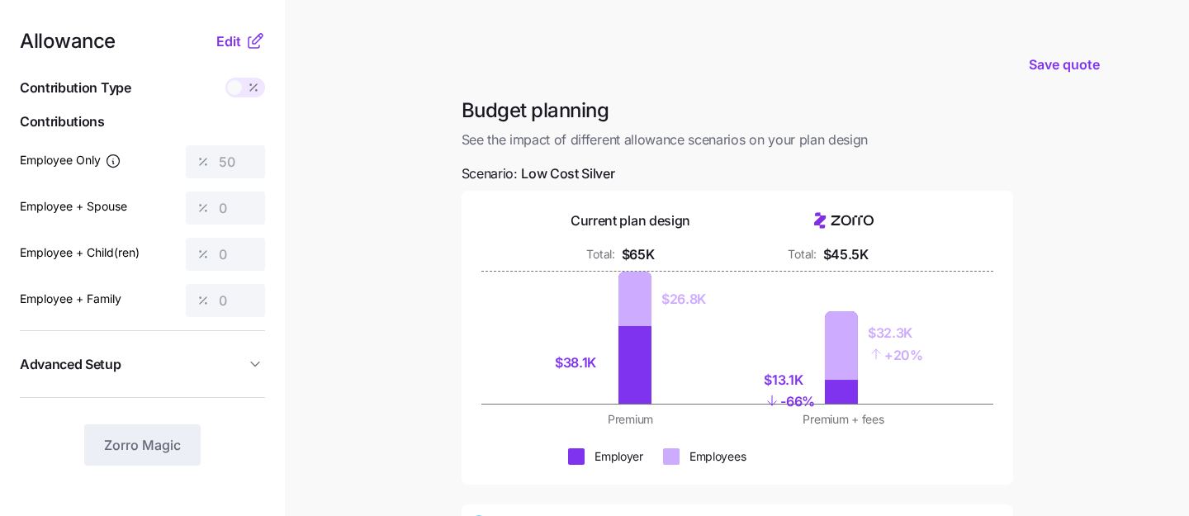
click at [229, 31] on div "Edit" at bounding box center [240, 41] width 49 height 20
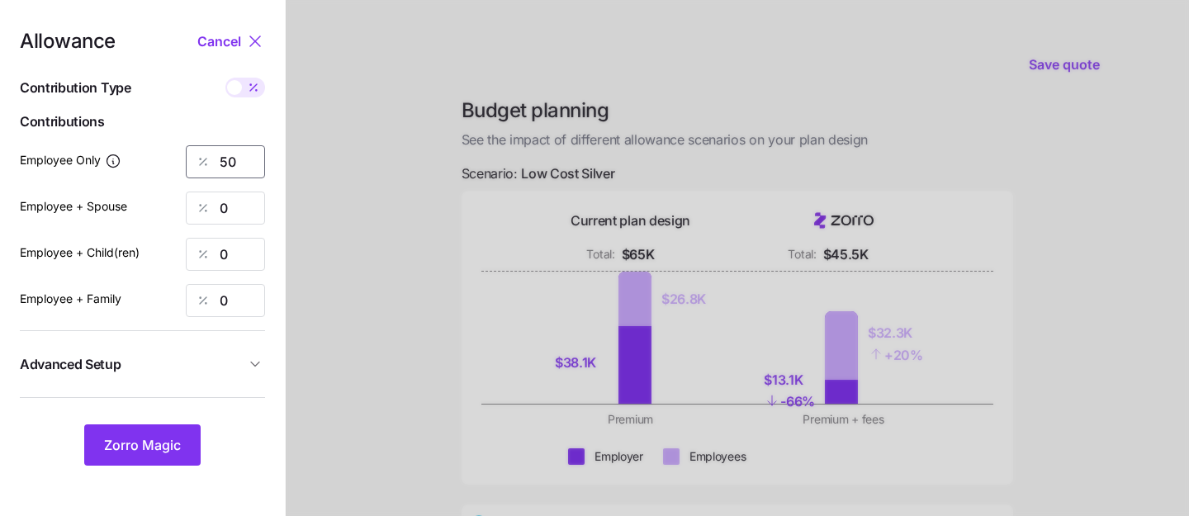
click at [235, 167] on input "50" at bounding box center [225, 161] width 79 height 33
type input "5"
click at [306, 344] on div at bounding box center [738, 404] width 904 height 812
click at [107, 449] on span "Zorro Magic" at bounding box center [142, 445] width 77 height 20
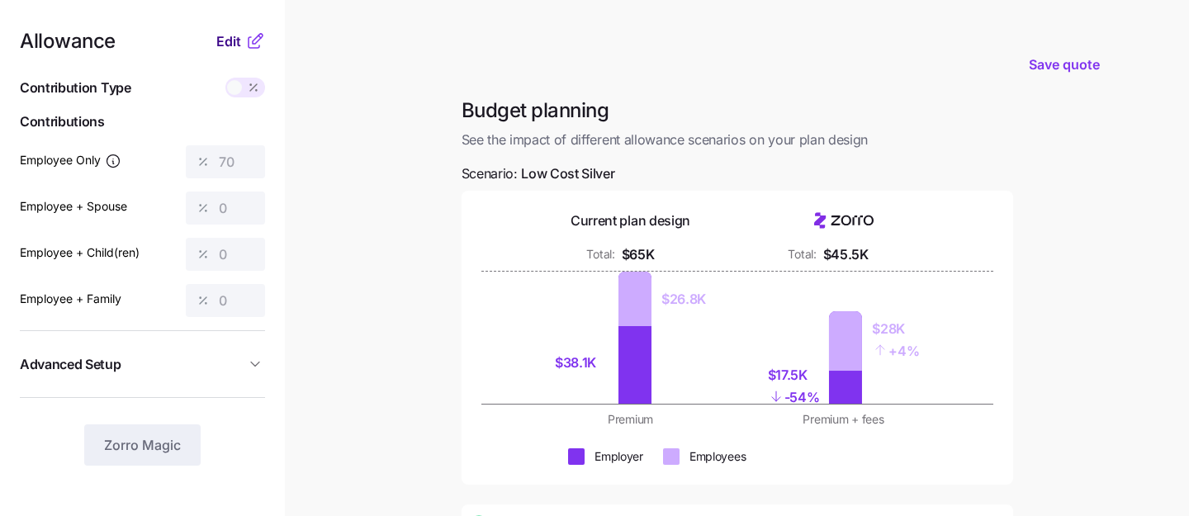
click at [232, 45] on span "Edit" at bounding box center [228, 41] width 25 height 20
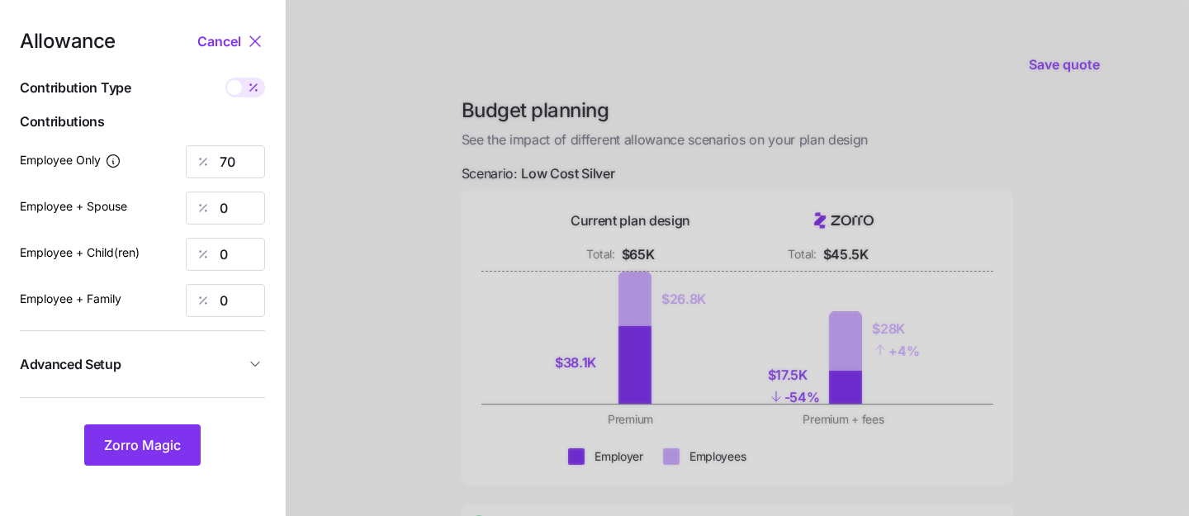
click at [239, 143] on div "Allowance Cancel Contribution Type Use classes Contributions Employee Only 70 E…" at bounding box center [142, 248] width 245 height 434
click at [239, 157] on input "70" at bounding box center [225, 161] width 79 height 33
click at [384, 294] on div at bounding box center [738, 404] width 904 height 812
click at [162, 440] on span "Zorro Magic" at bounding box center [142, 445] width 77 height 20
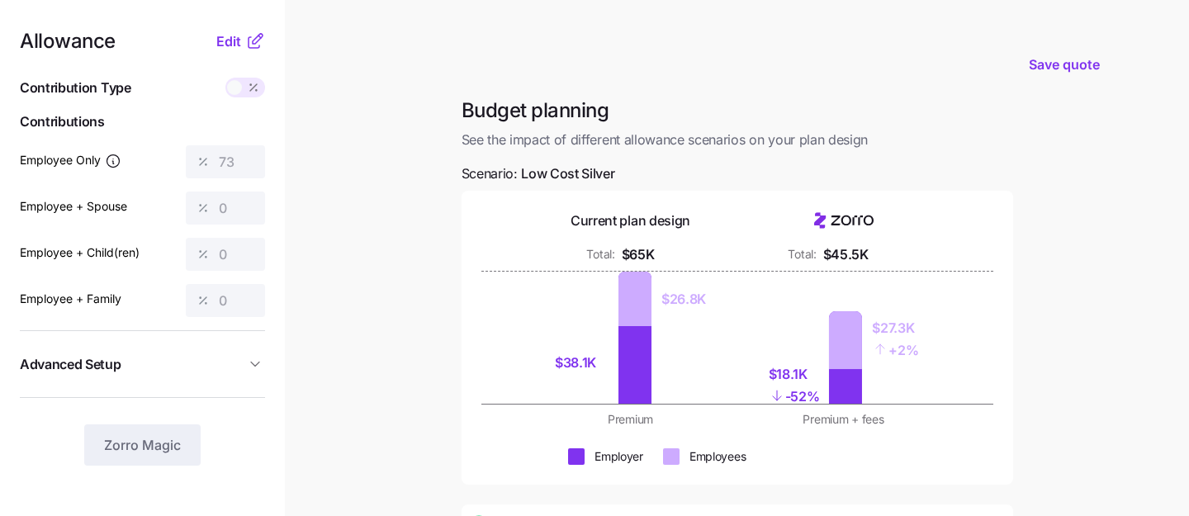
click at [232, 30] on nav "Allowance Edit Contribution Type Use classes Contributions Employee Only 73 Emp…" at bounding box center [142, 404] width 285 height 812
click at [225, 33] on span "Edit" at bounding box center [228, 41] width 25 height 20
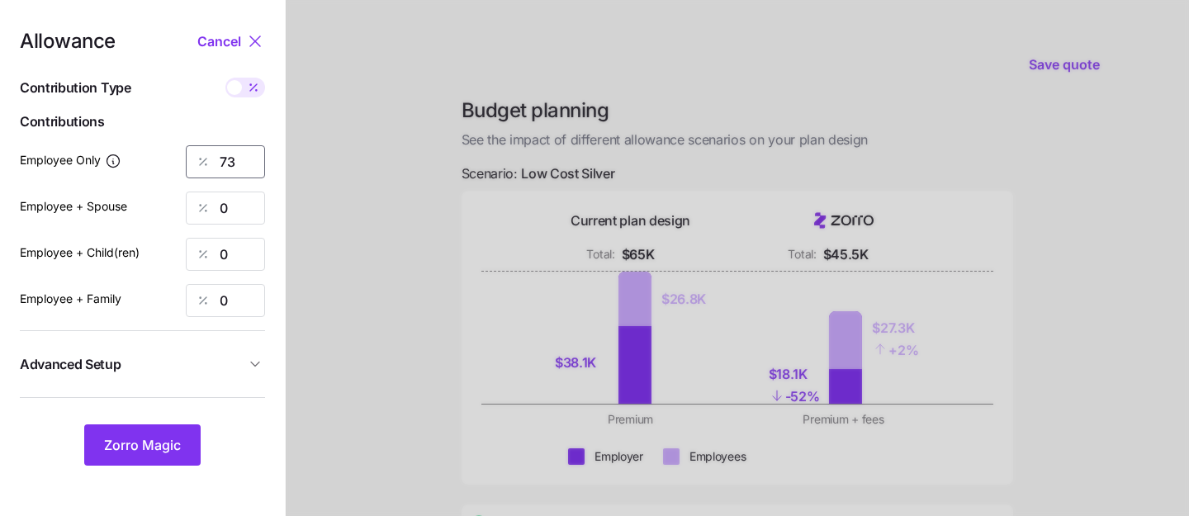
click at [236, 156] on input "73" at bounding box center [225, 161] width 79 height 33
type input "75"
click at [254, 353] on button "Advanced Setup" at bounding box center [142, 364] width 245 height 40
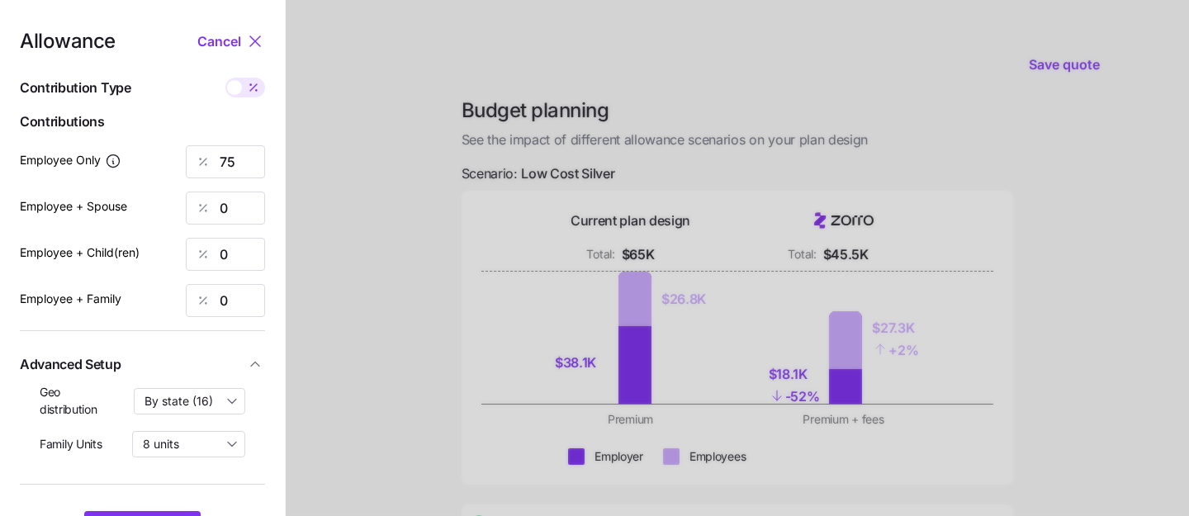
scroll to position [140, 0]
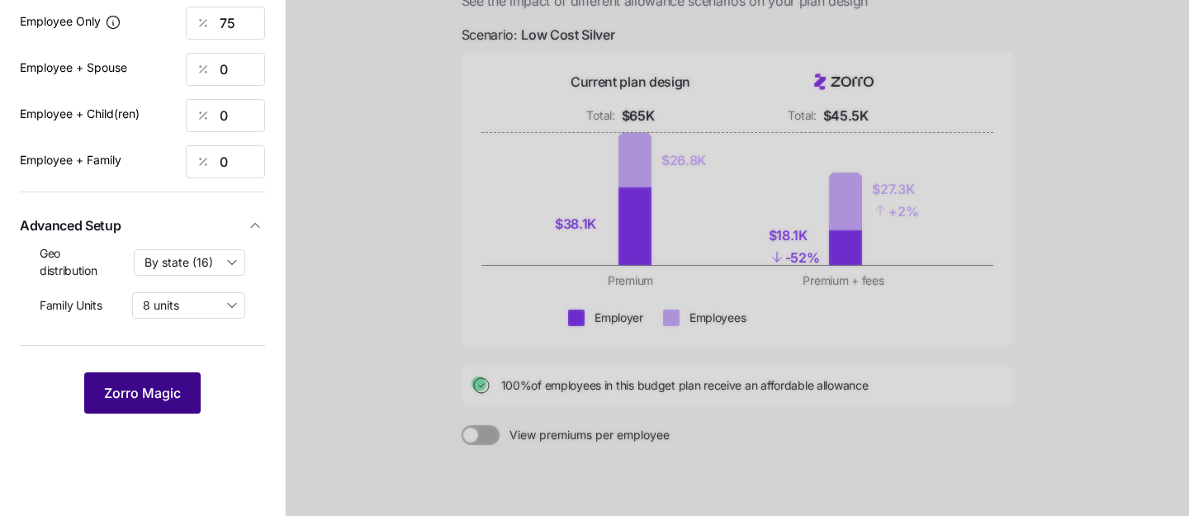
click at [136, 382] on button "Zorro Magic" at bounding box center [142, 392] width 116 height 41
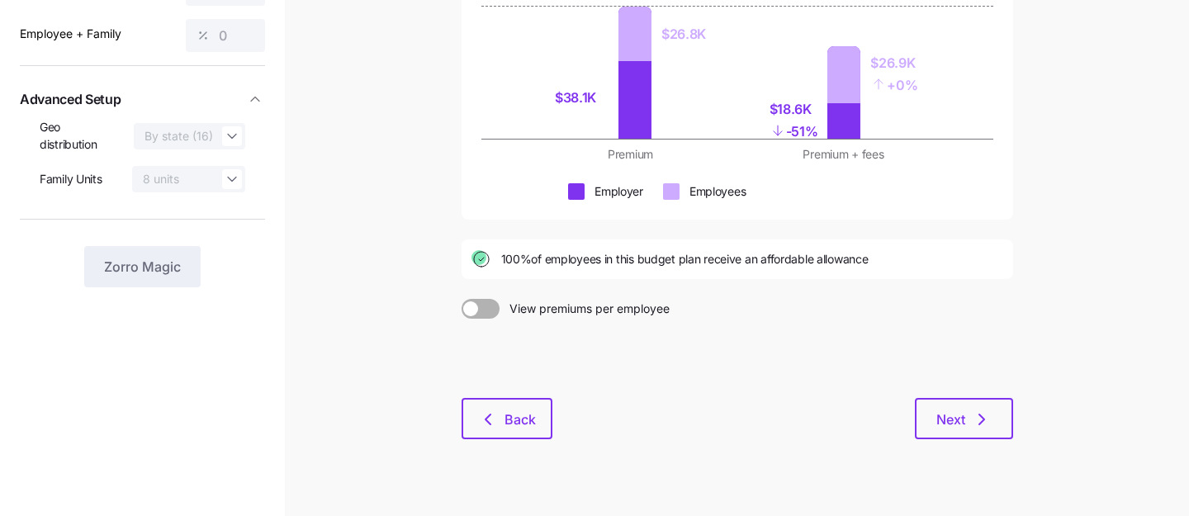
scroll to position [274, 0]
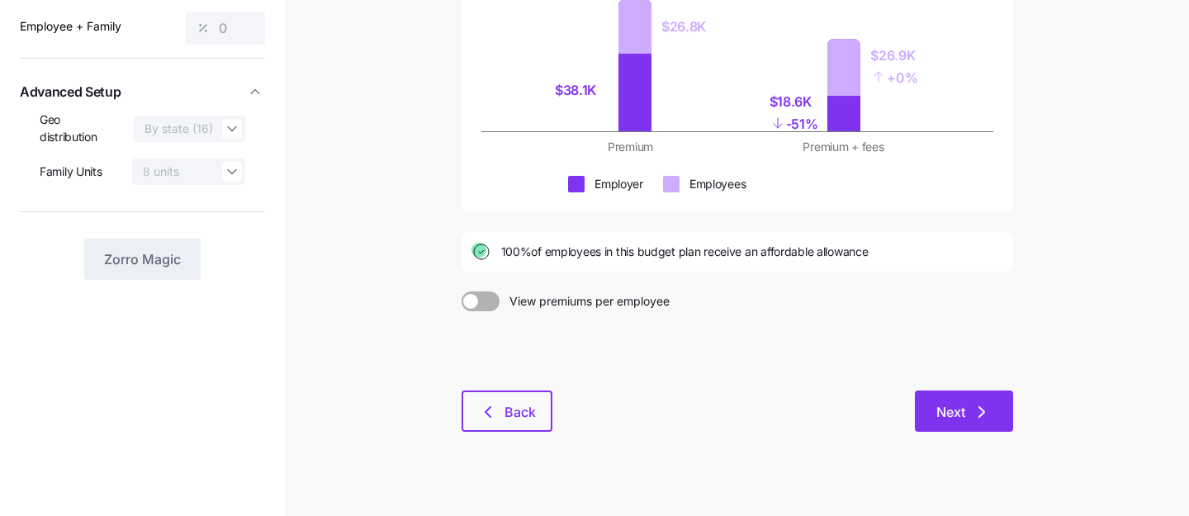
click at [956, 420] on span "Next" at bounding box center [951, 412] width 29 height 20
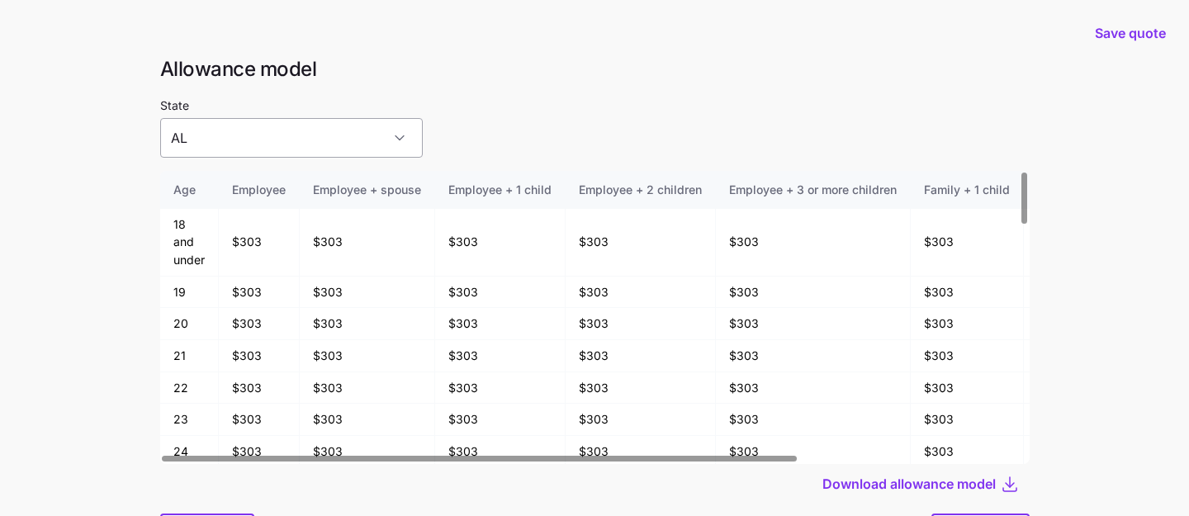
click at [349, 143] on input "AL" at bounding box center [291, 138] width 263 height 40
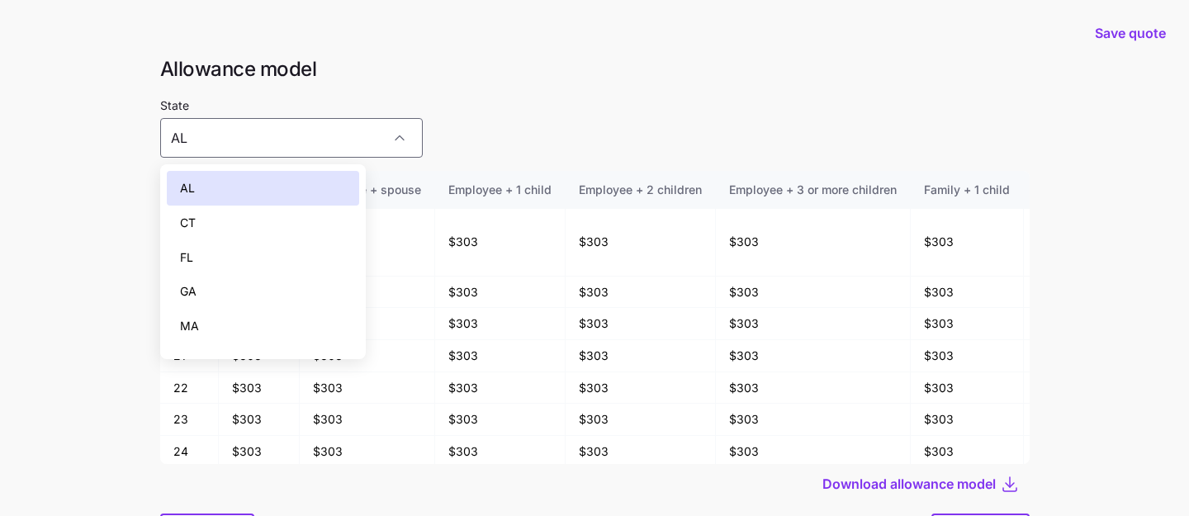
click at [453, 173] on th "Employee + 1 child" at bounding box center [500, 190] width 130 height 38
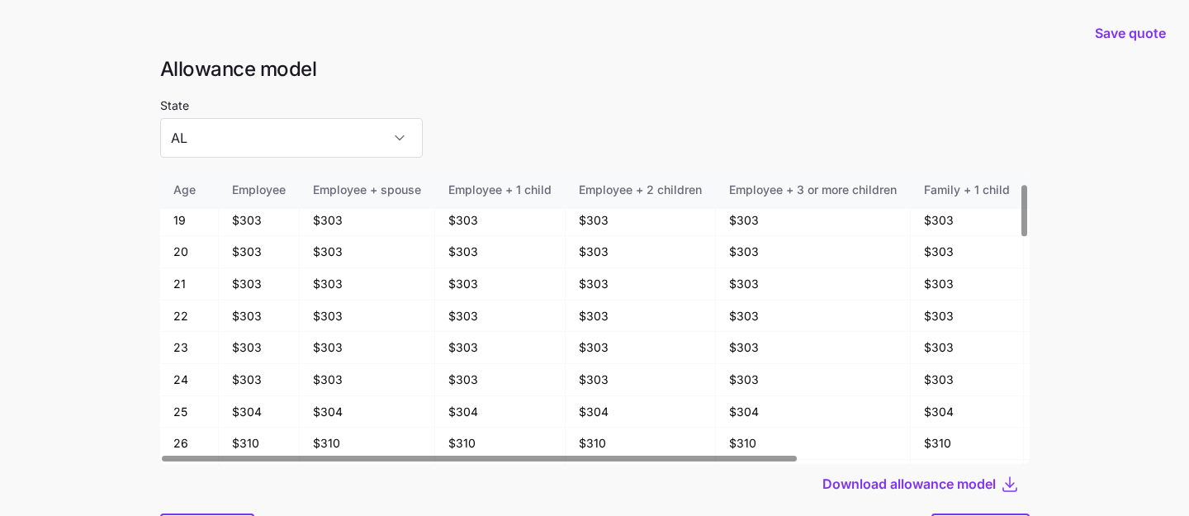
scroll to position [78, 0]
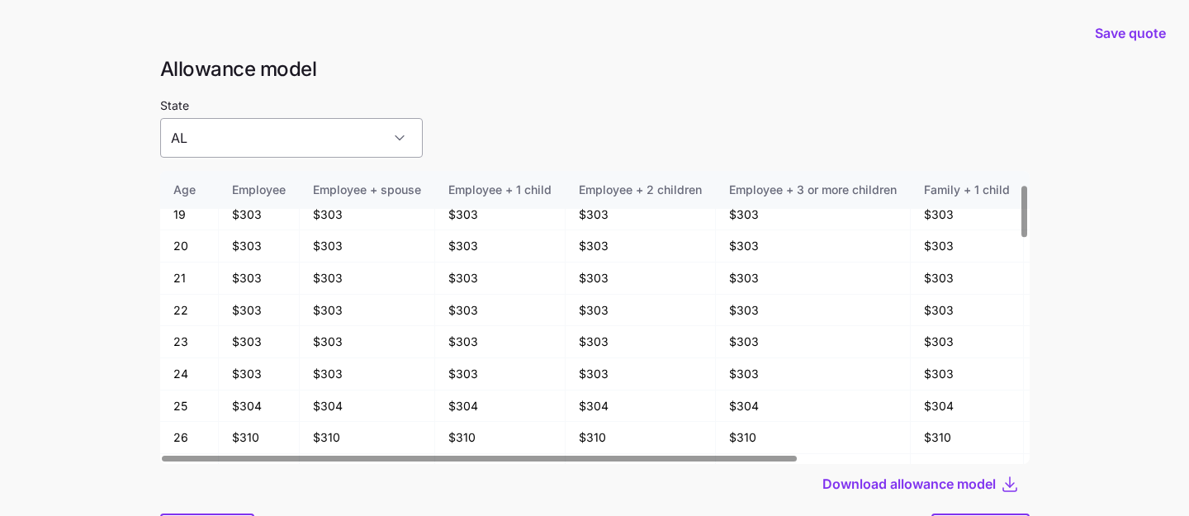
click at [275, 140] on input "AL" at bounding box center [291, 138] width 263 height 40
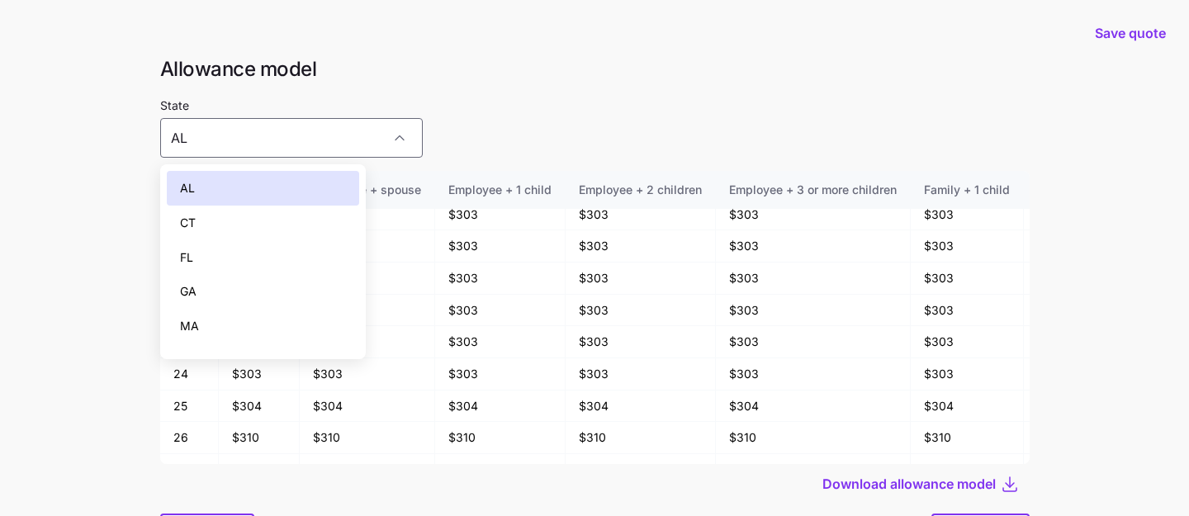
click at [257, 236] on div "CT" at bounding box center [263, 223] width 193 height 35
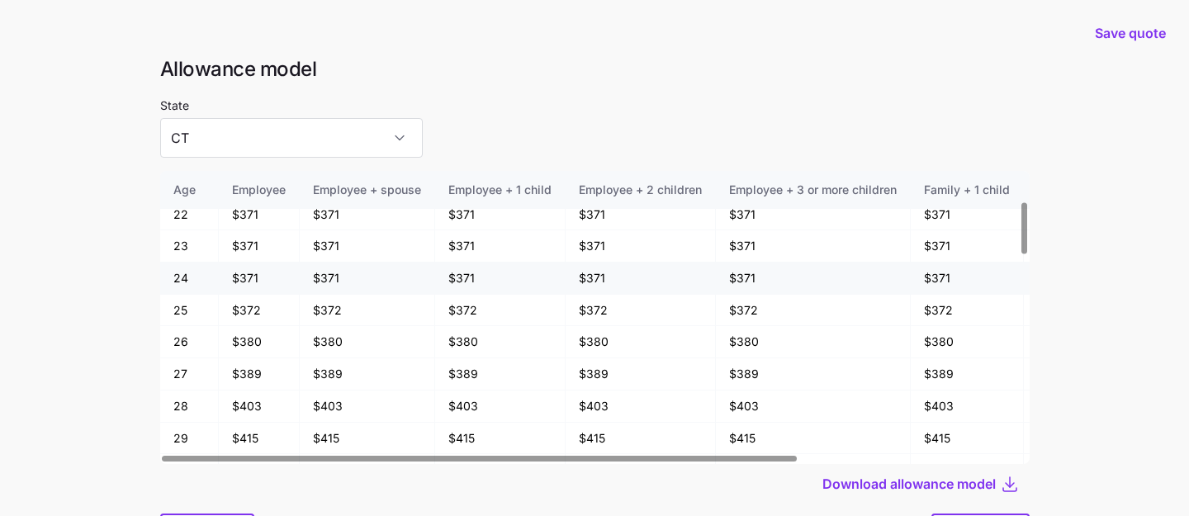
scroll to position [170, 0]
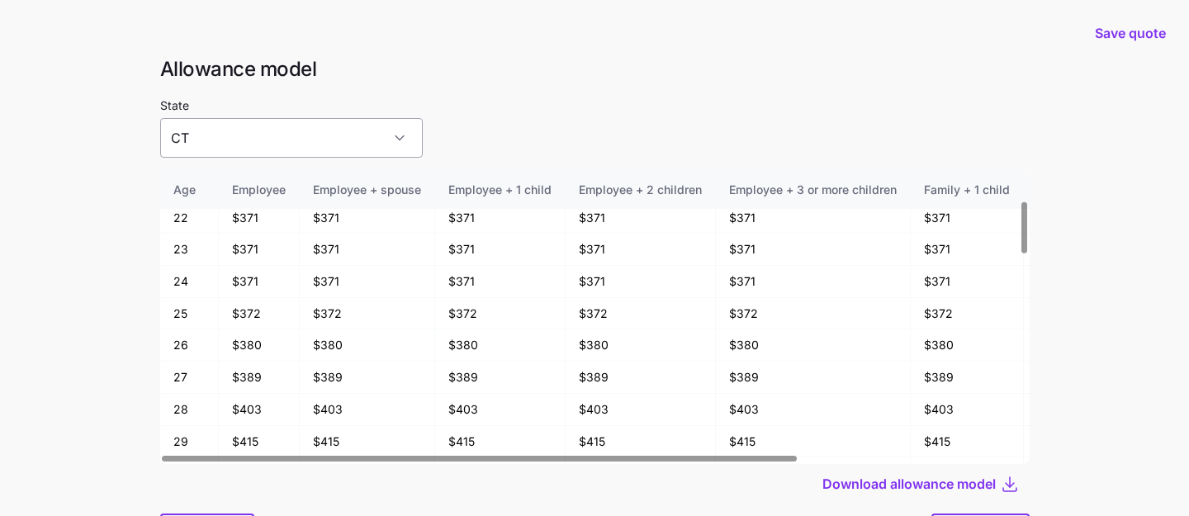
click at [290, 124] on input "CT" at bounding box center [291, 138] width 263 height 40
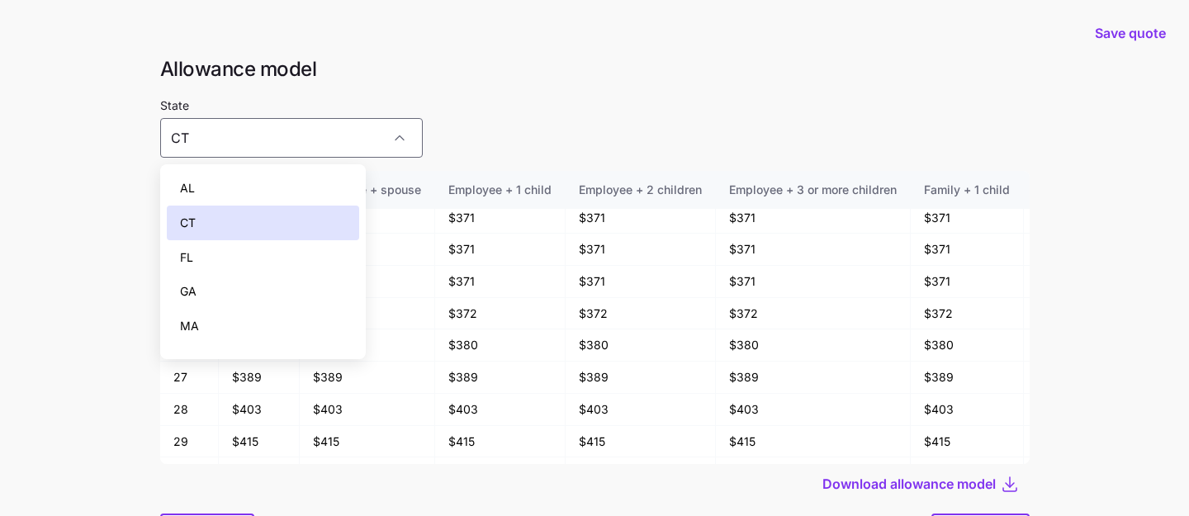
click at [529, 117] on div "State [US_STATE]" at bounding box center [595, 126] width 870 height 63
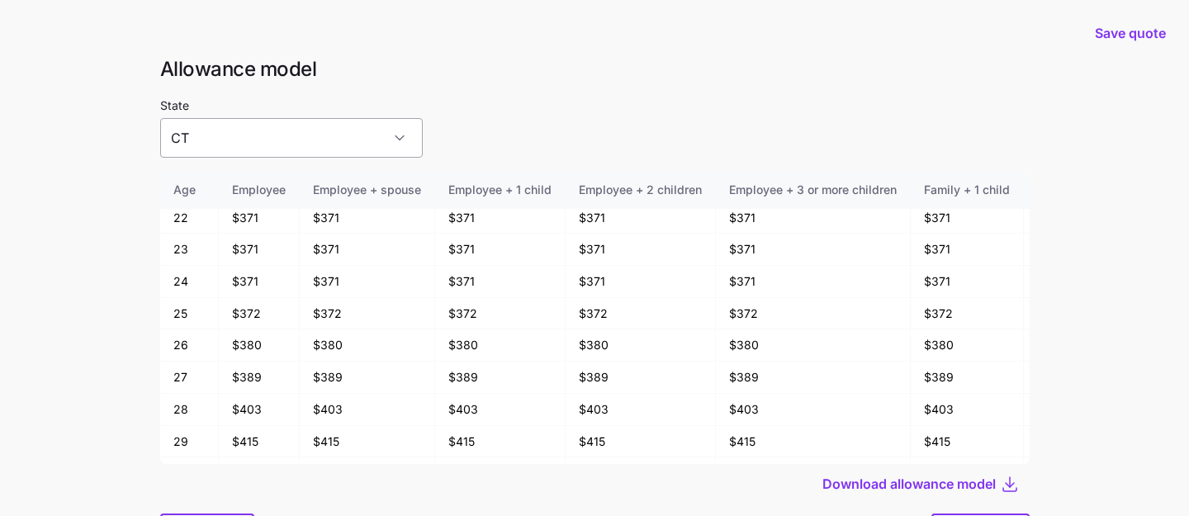
click at [345, 146] on input "CT" at bounding box center [291, 138] width 263 height 40
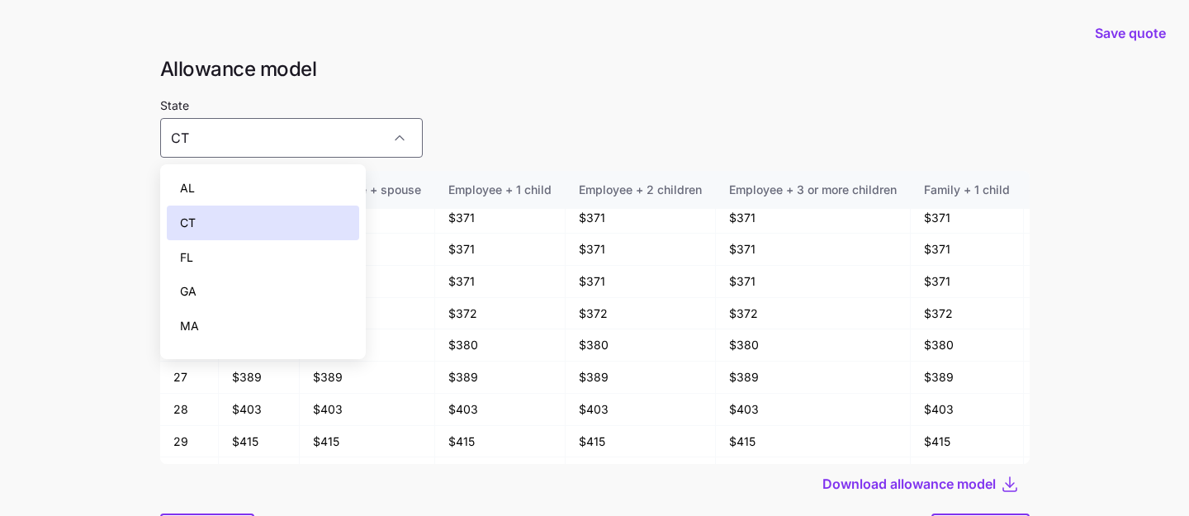
click at [323, 202] on div "AL" at bounding box center [263, 188] width 193 height 35
type input "AL"
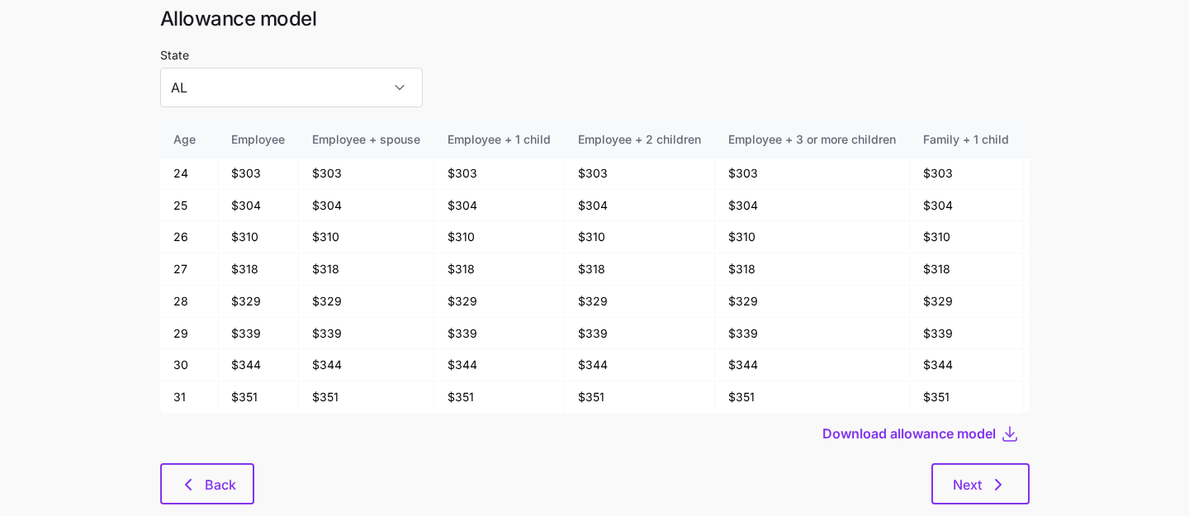
scroll to position [88, 0]
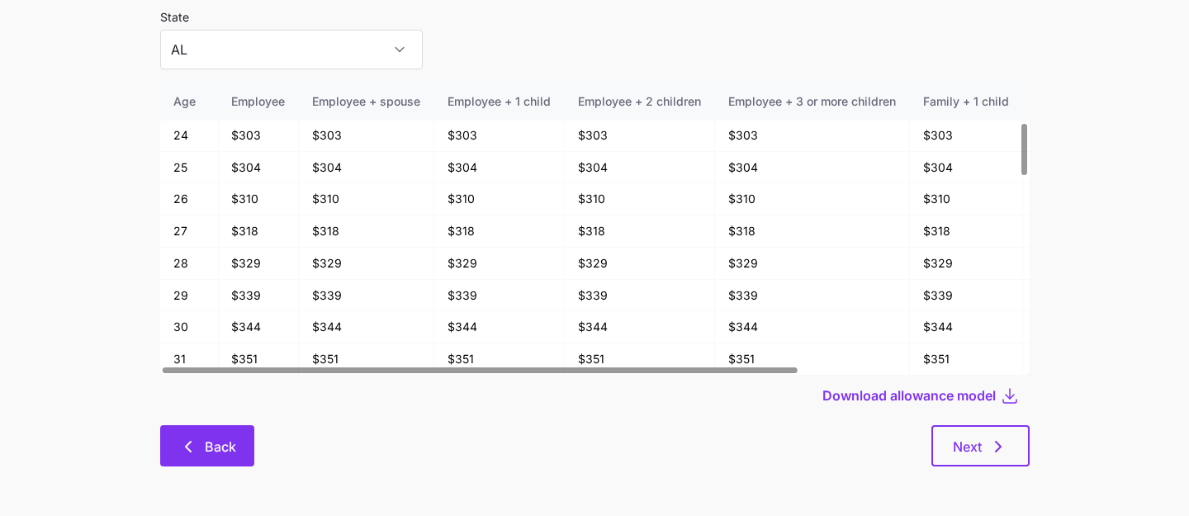
click at [200, 443] on span "Back" at bounding box center [207, 447] width 51 height 20
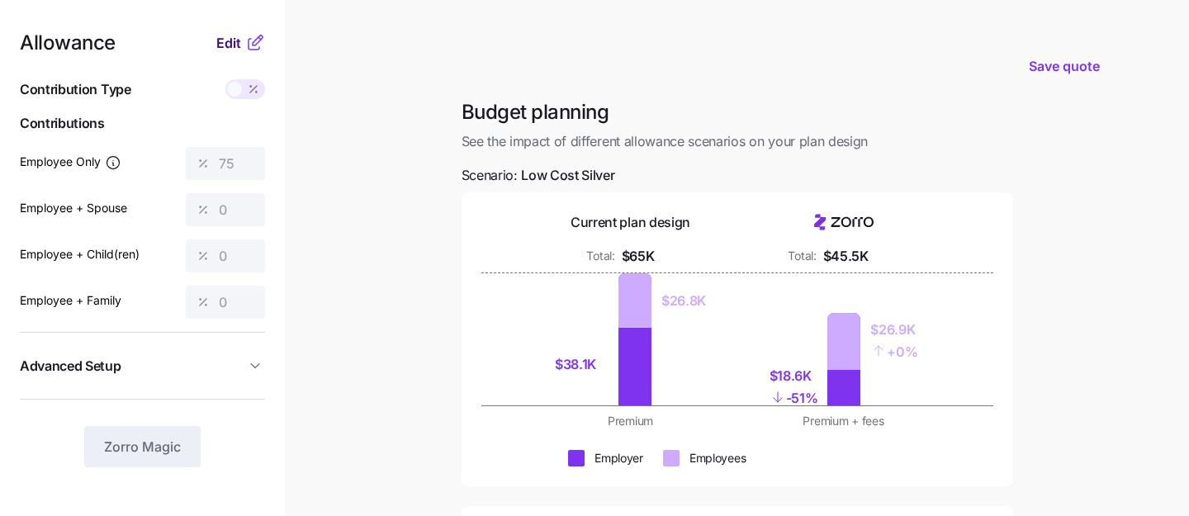
click at [239, 44] on span "Edit" at bounding box center [228, 43] width 25 height 20
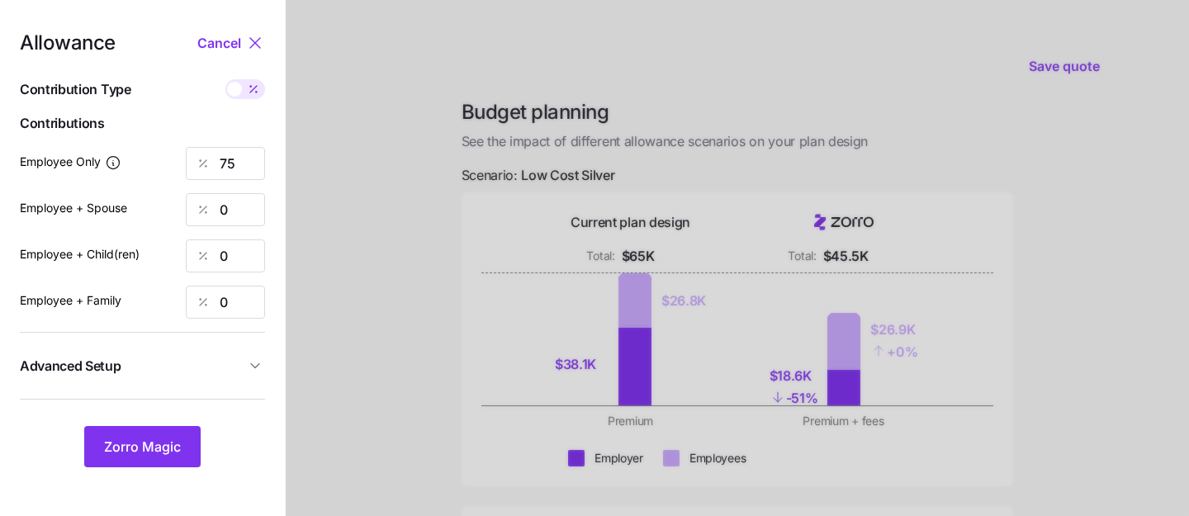
click at [250, 96] on span at bounding box center [253, 89] width 23 height 20
click at [225, 79] on input "checkbox" at bounding box center [225, 79] width 0 height 0
click at [249, 91] on span at bounding box center [256, 89] width 15 height 15
click at [225, 79] on input "checkbox" at bounding box center [225, 79] width 0 height 0
type input "75"
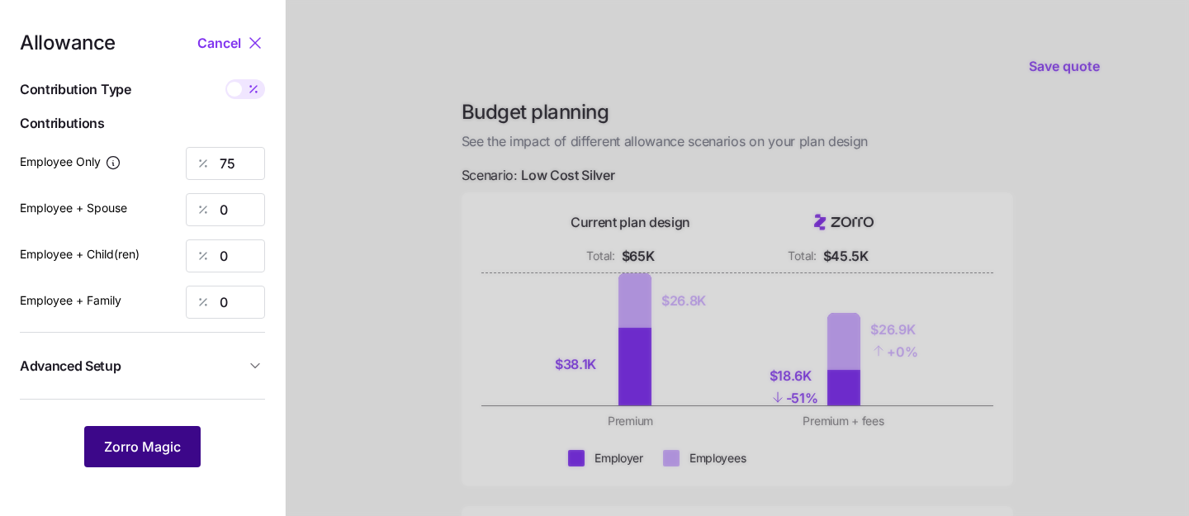
click at [154, 432] on button "Zorro Magic" at bounding box center [142, 446] width 116 height 41
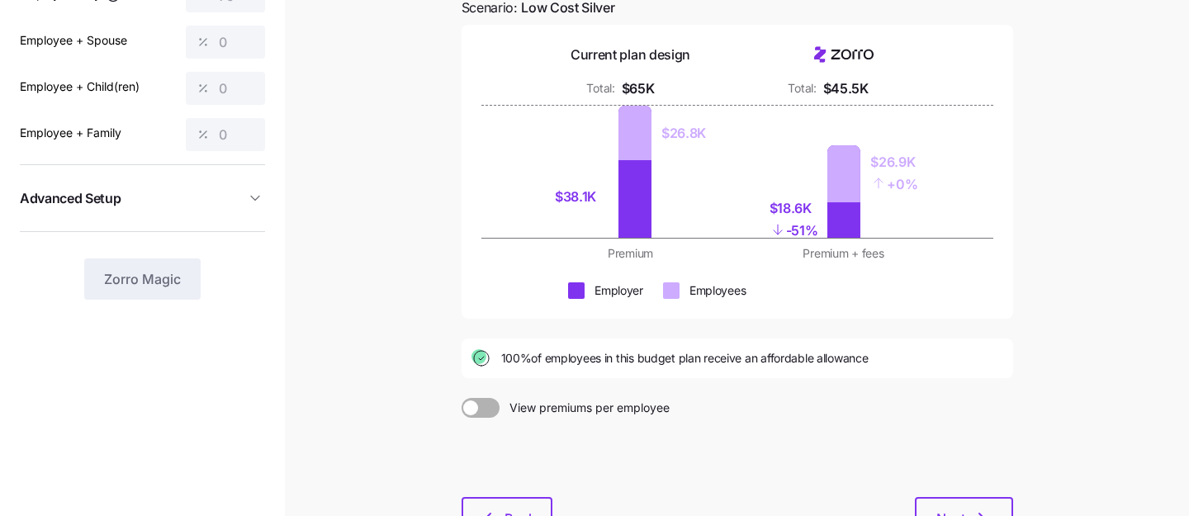
scroll to position [296, 0]
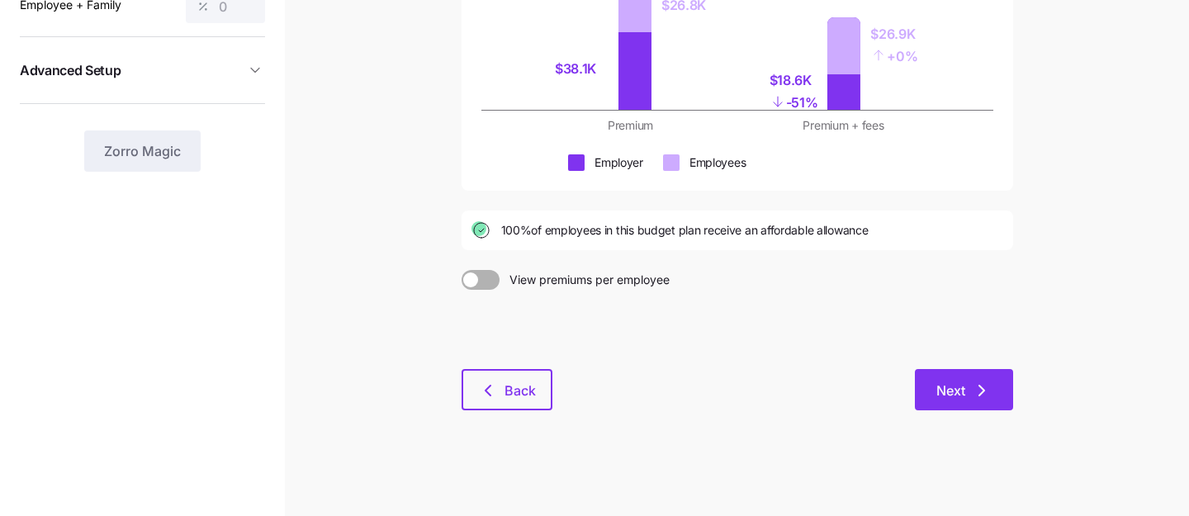
click at [970, 395] on span "Next" at bounding box center [964, 391] width 55 height 20
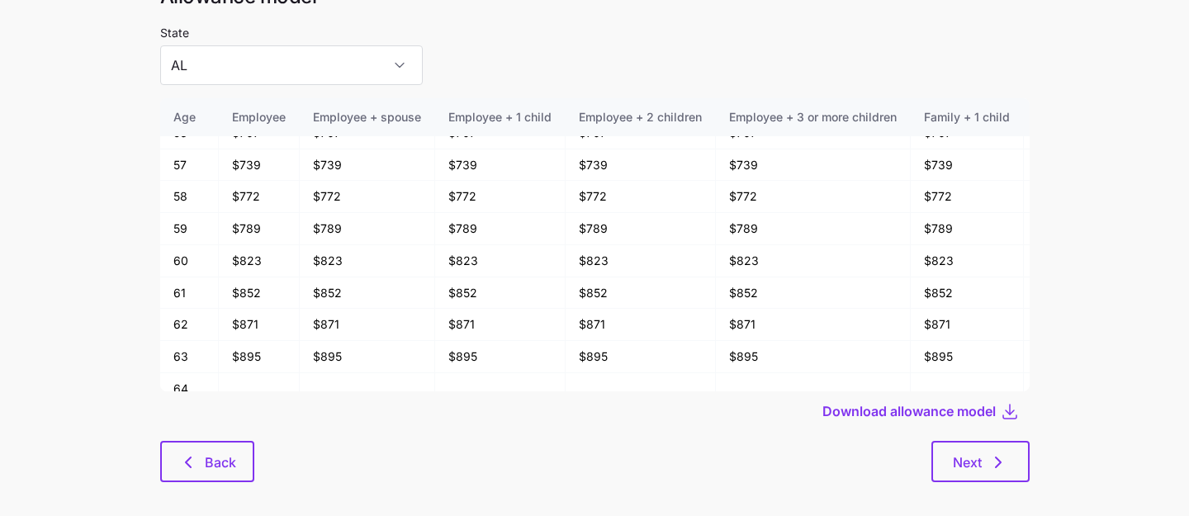
scroll to position [74, 0]
click at [990, 458] on icon "button" at bounding box center [999, 462] width 20 height 20
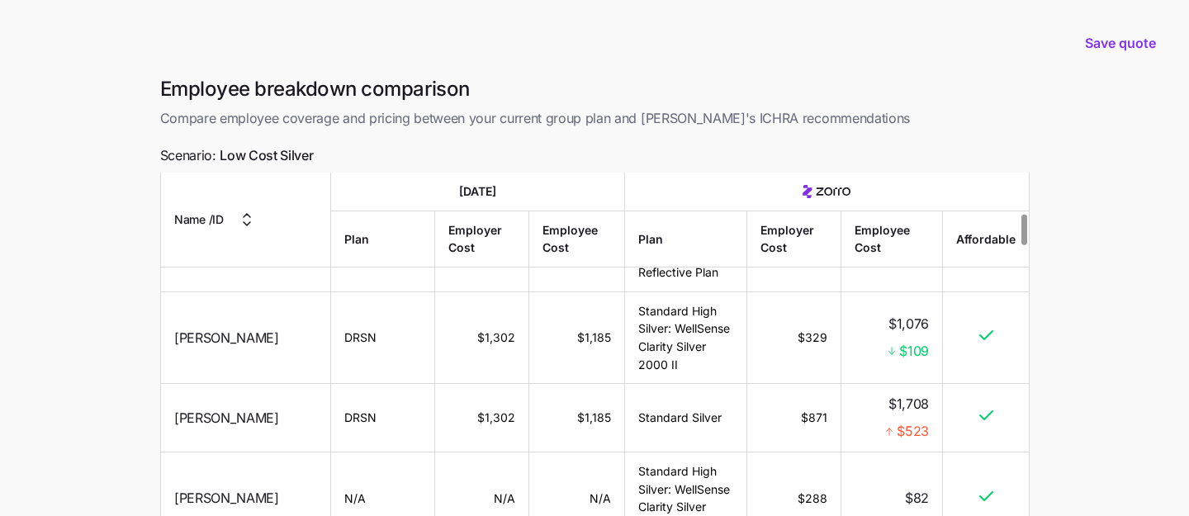
scroll to position [471, 0]
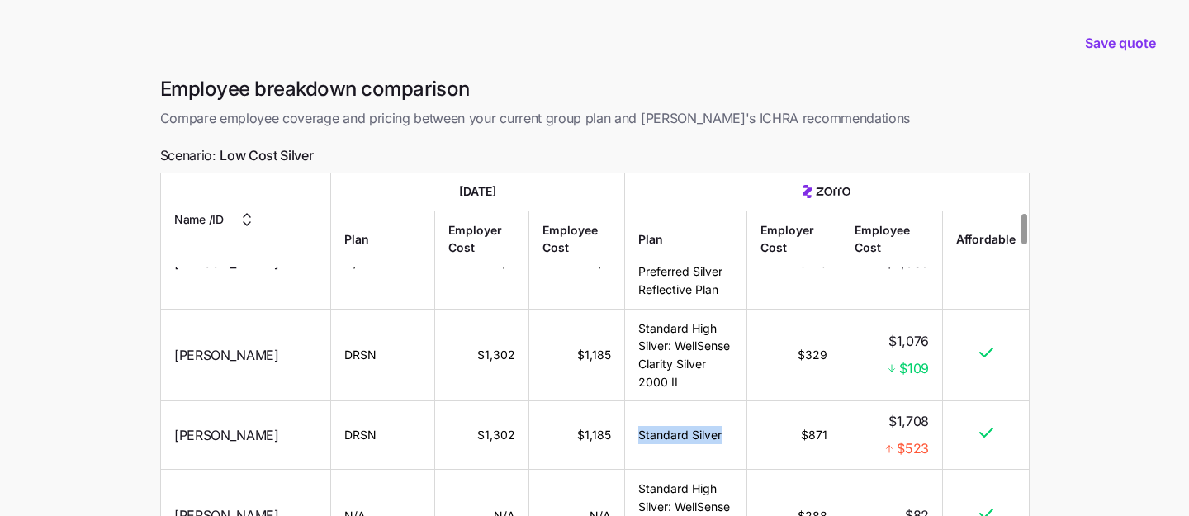
drag, startPoint x: 716, startPoint y: 391, endPoint x: 619, endPoint y: 389, distance: 97.5
click at [624, 401] on td "Standard Silver" at bounding box center [685, 435] width 122 height 69
click at [331, 401] on td "DRSN" at bounding box center [383, 435] width 104 height 69
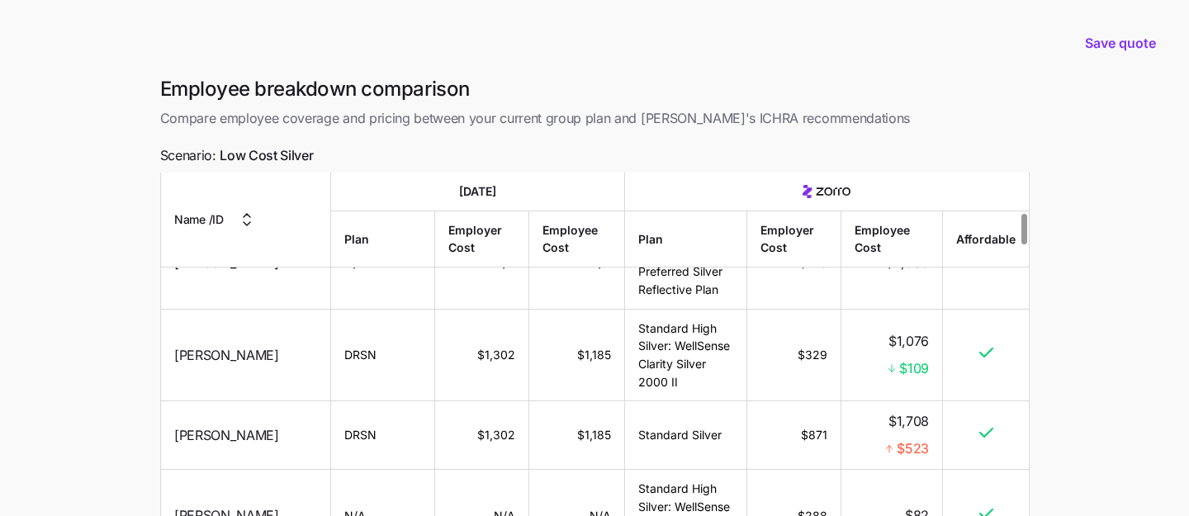
click at [331, 401] on td "DRSN" at bounding box center [383, 435] width 104 height 69
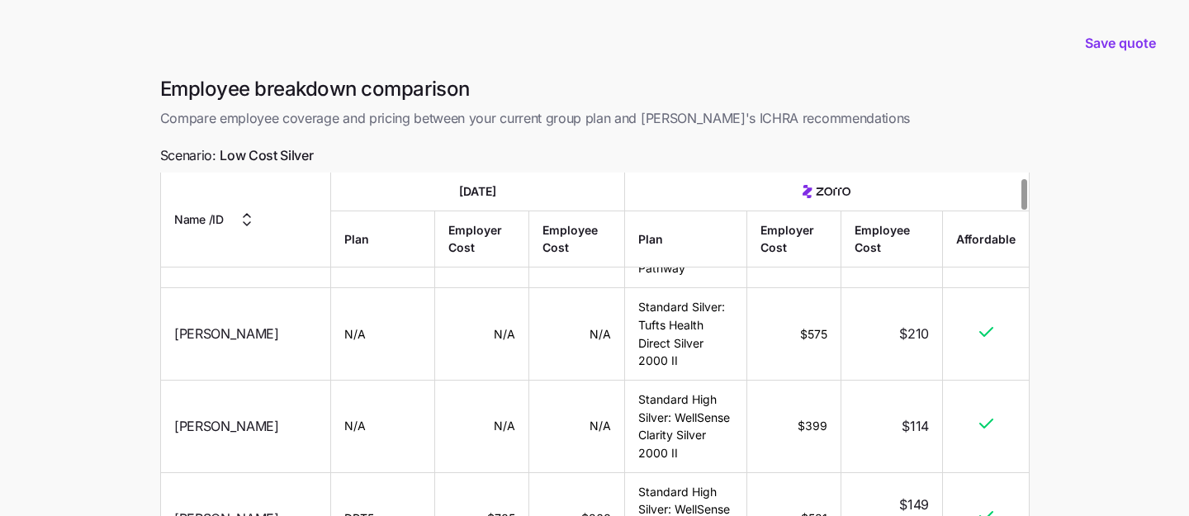
scroll to position [0, 0]
